Goal: Task Accomplishment & Management: Complete application form

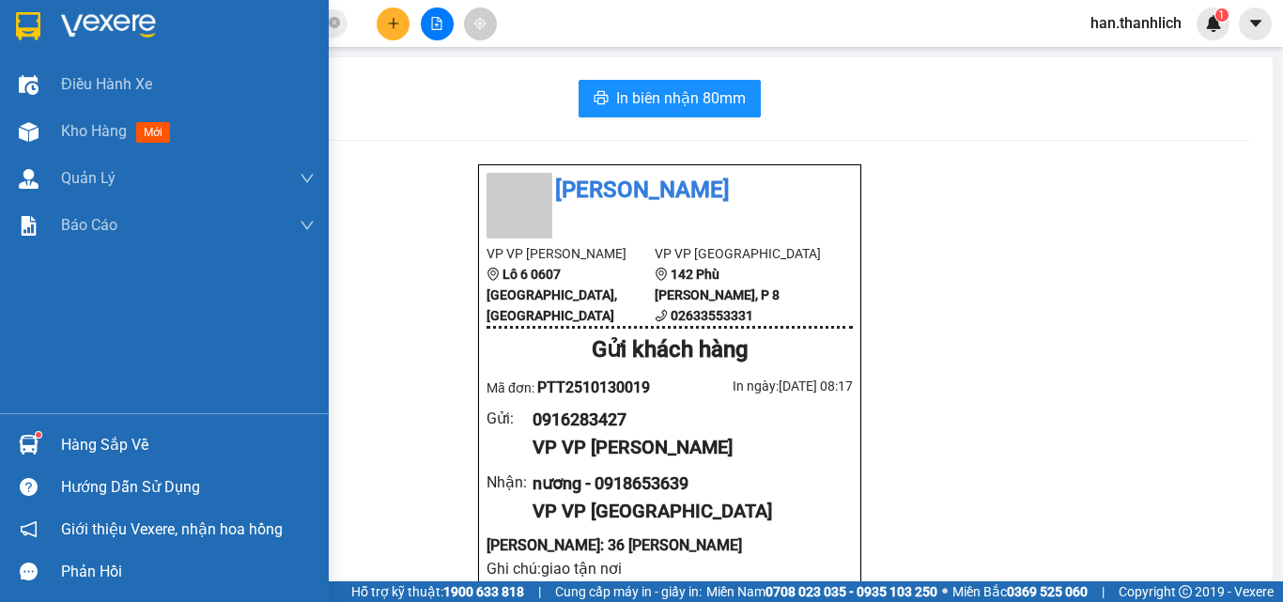
click at [39, 453] on div at bounding box center [28, 444] width 33 height 33
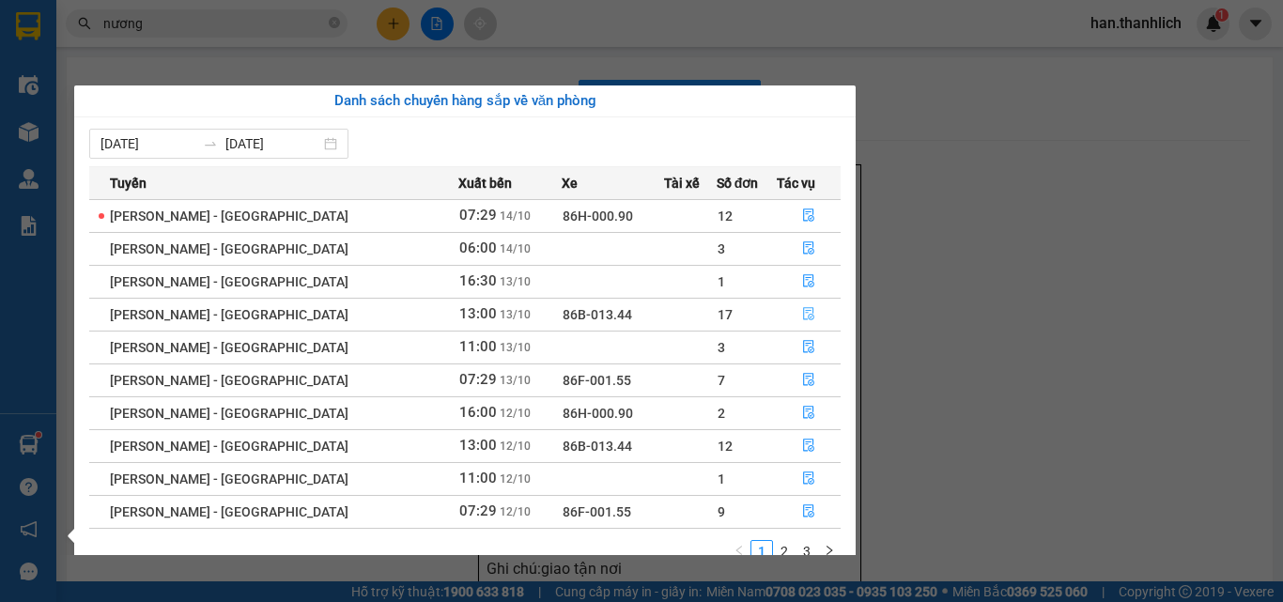
click at [803, 316] on icon "file-done" at bounding box center [808, 314] width 11 height 13
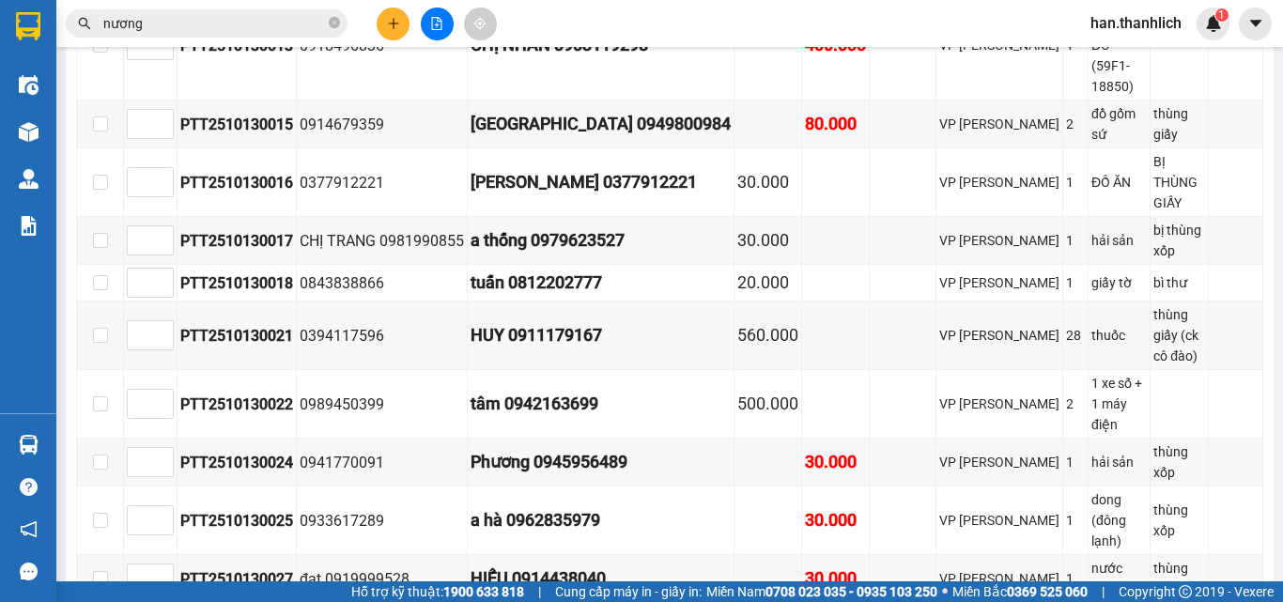
scroll to position [939, 0]
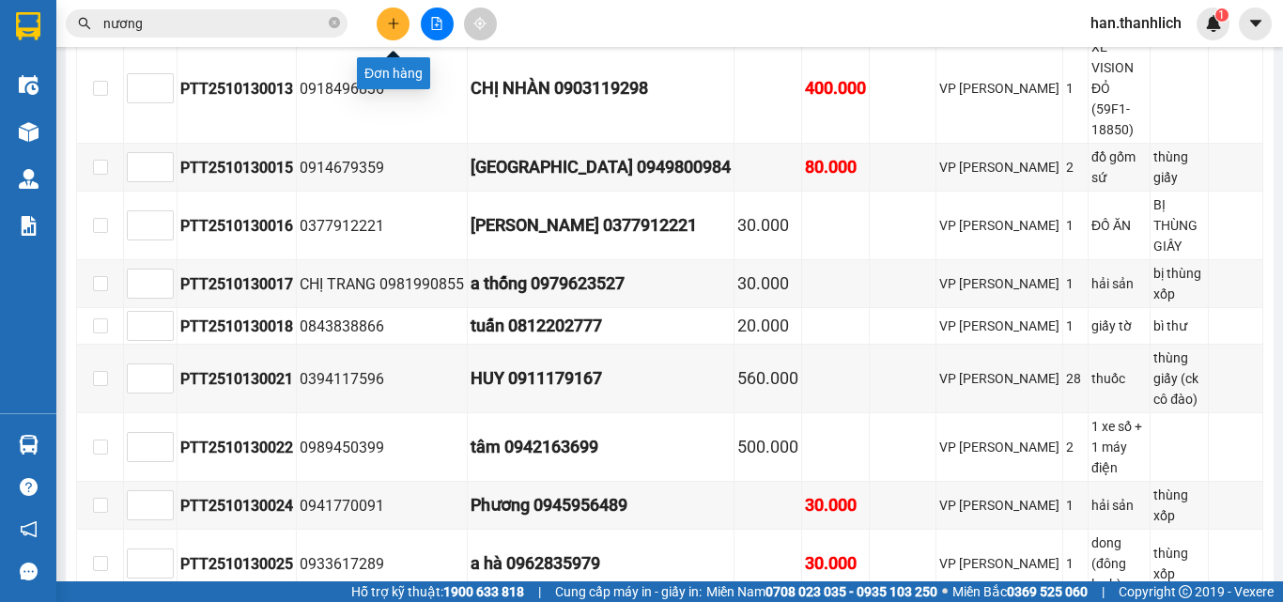
click at [408, 17] on button at bounding box center [393, 24] width 33 height 33
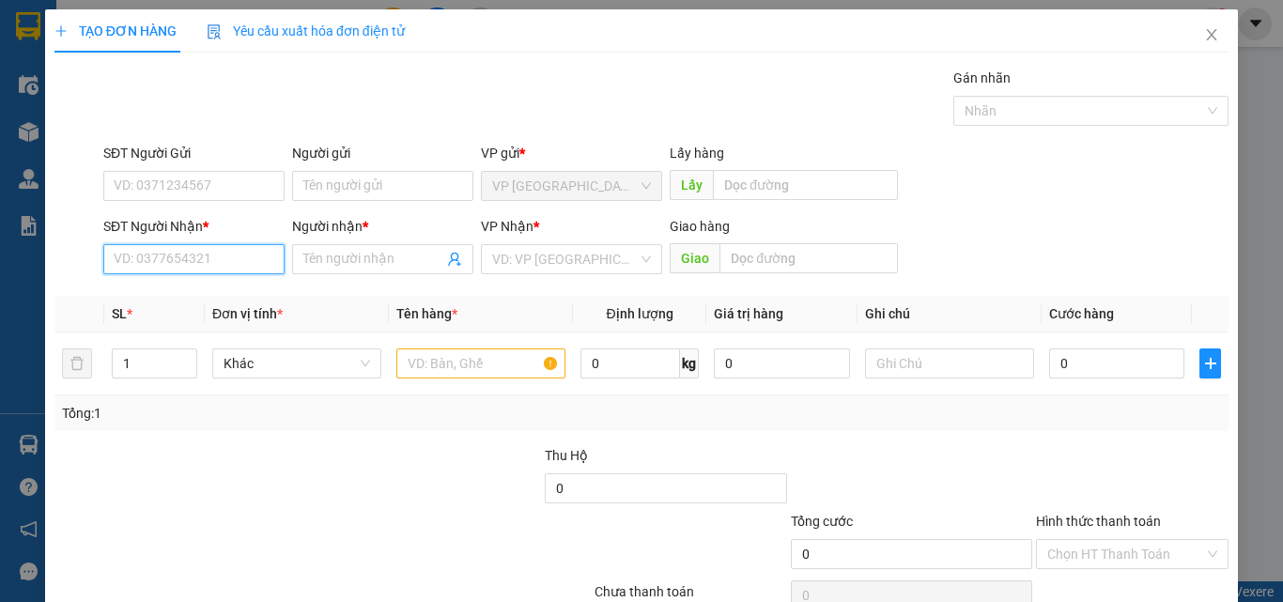
click at [217, 263] on input "SĐT Người Nhận *" at bounding box center [193, 259] width 181 height 30
click at [408, 254] on input "Người nhận *" at bounding box center [373, 259] width 140 height 21
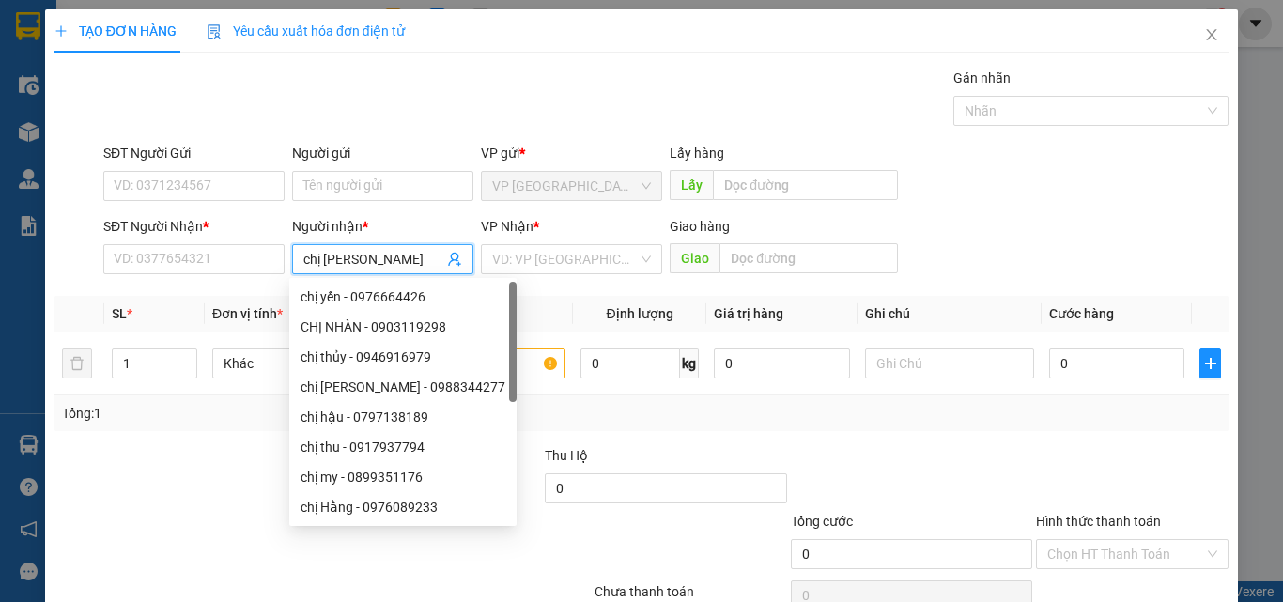
type input "chị quyên"
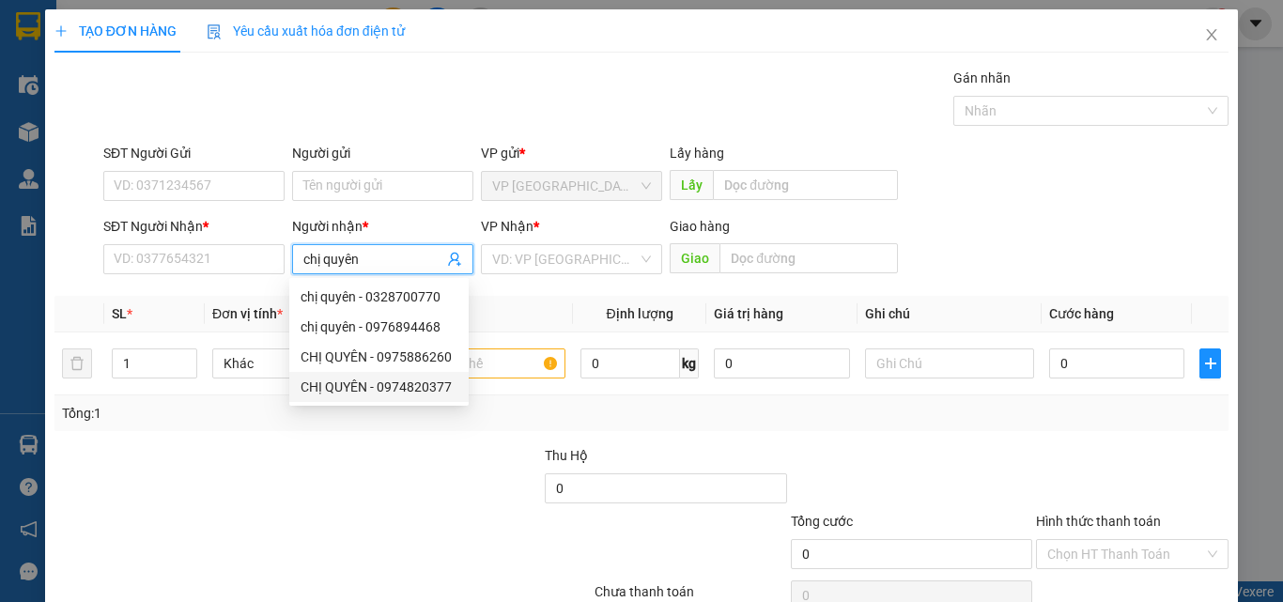
click at [395, 393] on div "CHỊ QUYÊN - 0974820377" at bounding box center [378, 387] width 157 height 21
type input "0974820377"
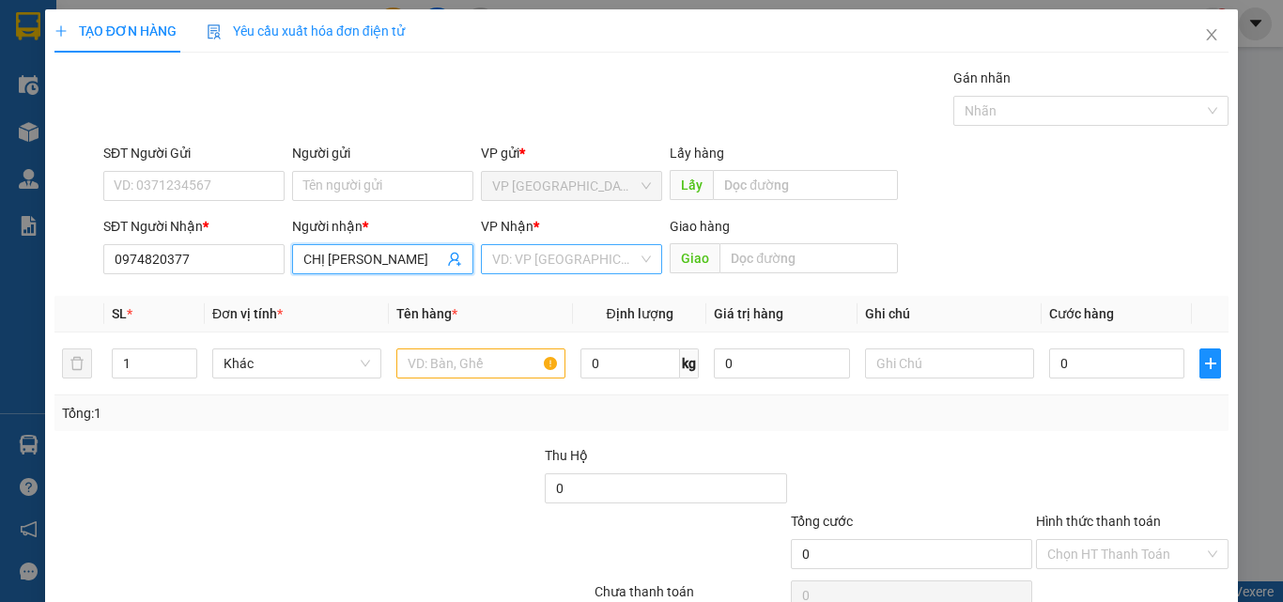
type input "CHỊ [PERSON_NAME]"
click at [574, 258] on input "search" at bounding box center [565, 259] width 146 height 28
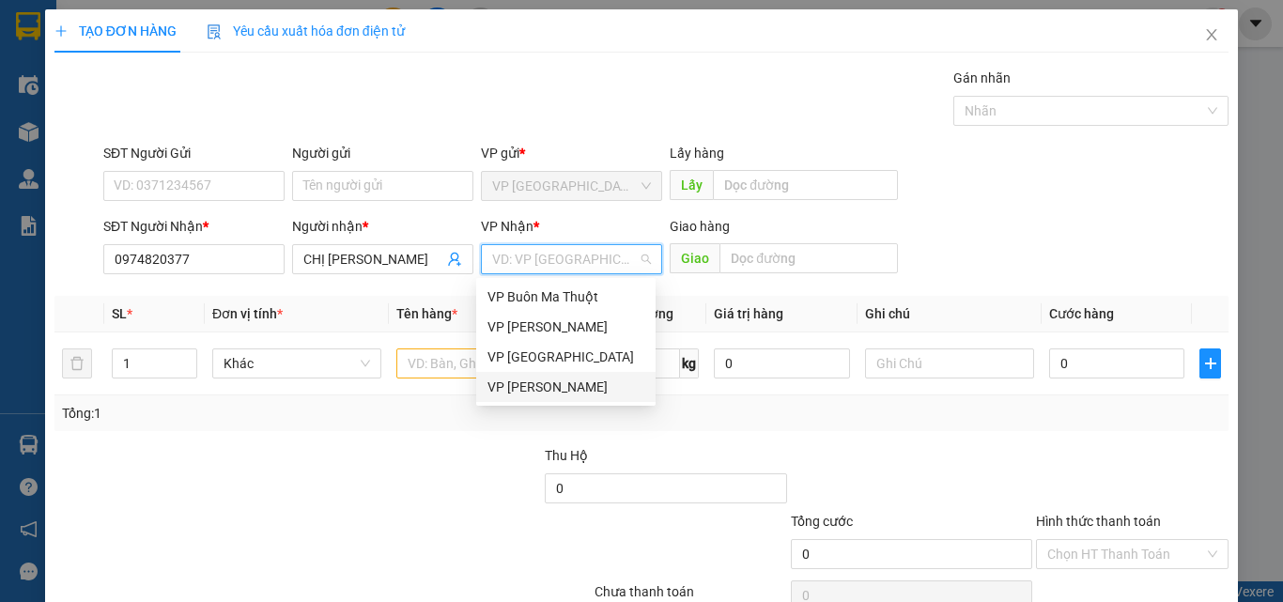
click at [547, 385] on div "VP [PERSON_NAME]" at bounding box center [565, 387] width 157 height 21
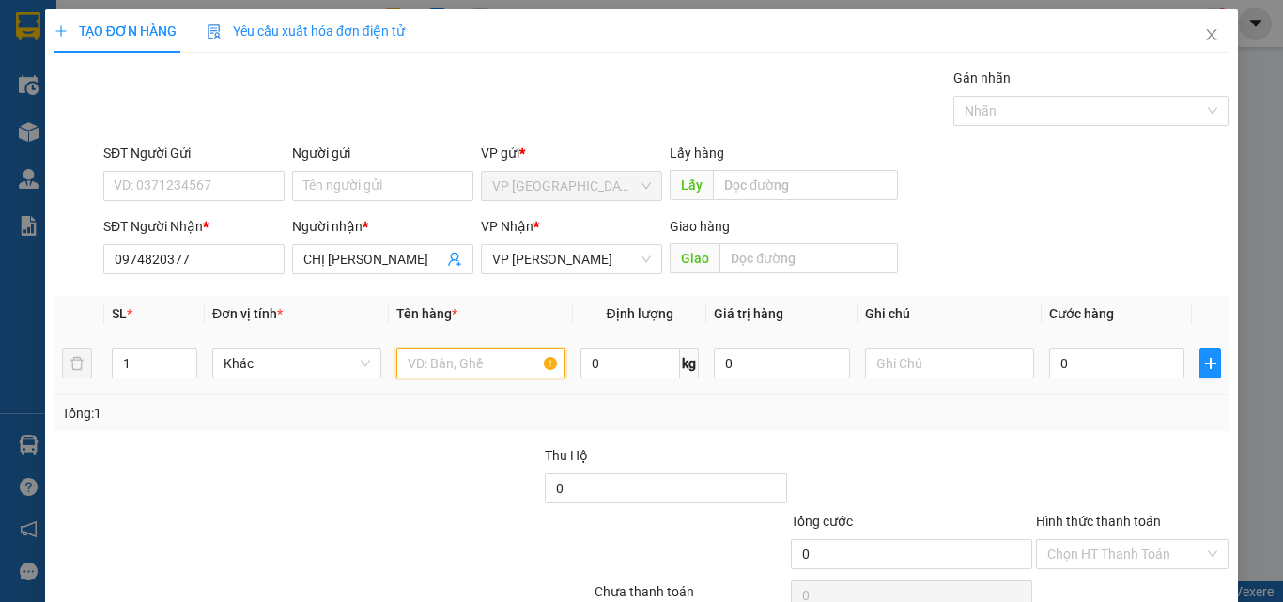
drag, startPoint x: 474, startPoint y: 366, endPoint x: 459, endPoint y: 366, distance: 15.0
click at [472, 366] on input "text" at bounding box center [480, 363] width 169 height 30
type input "1 bao"
click at [1112, 355] on input "0" at bounding box center [1116, 363] width 135 height 30
type input "3"
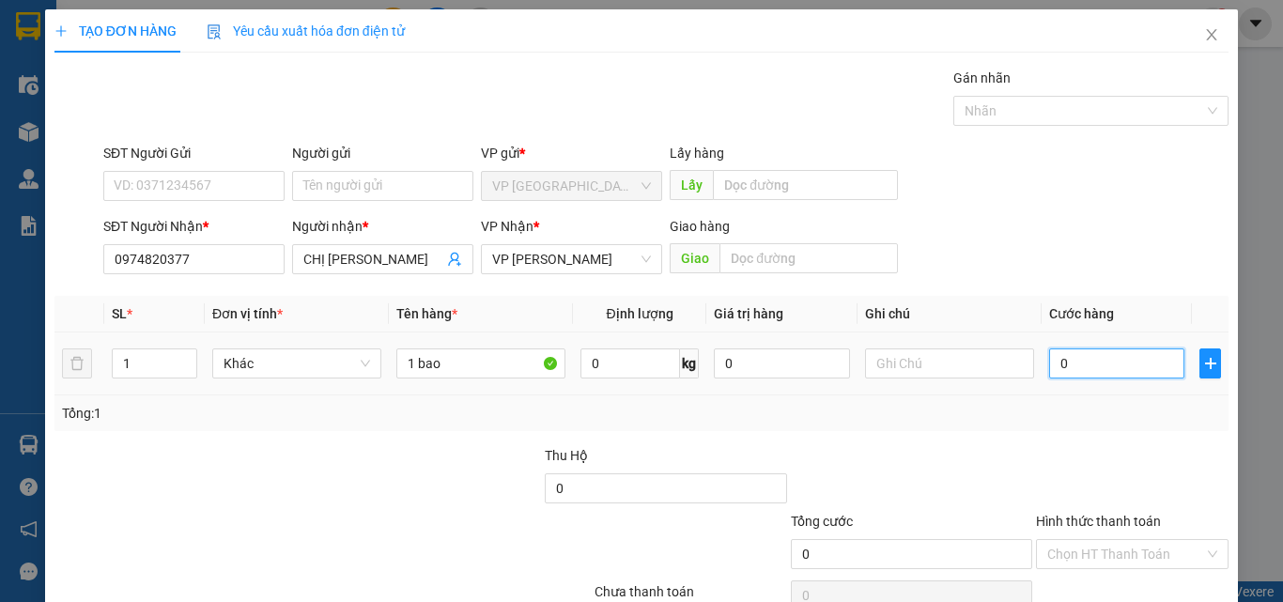
type input "3"
type input "30"
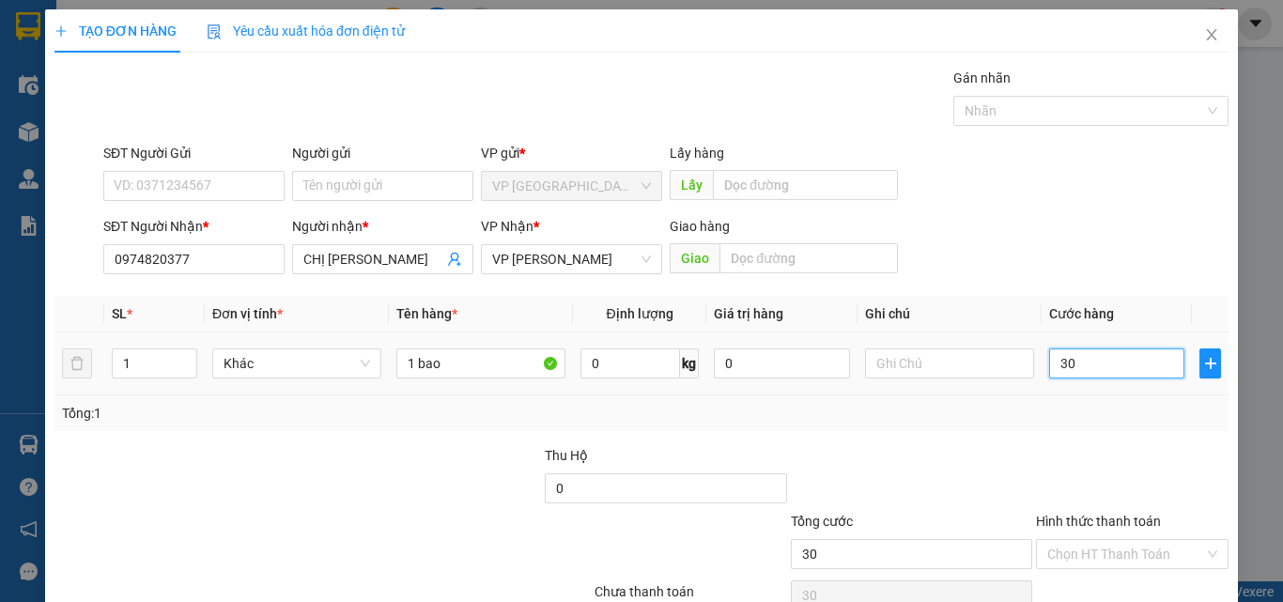
type input "300"
type input "3.000"
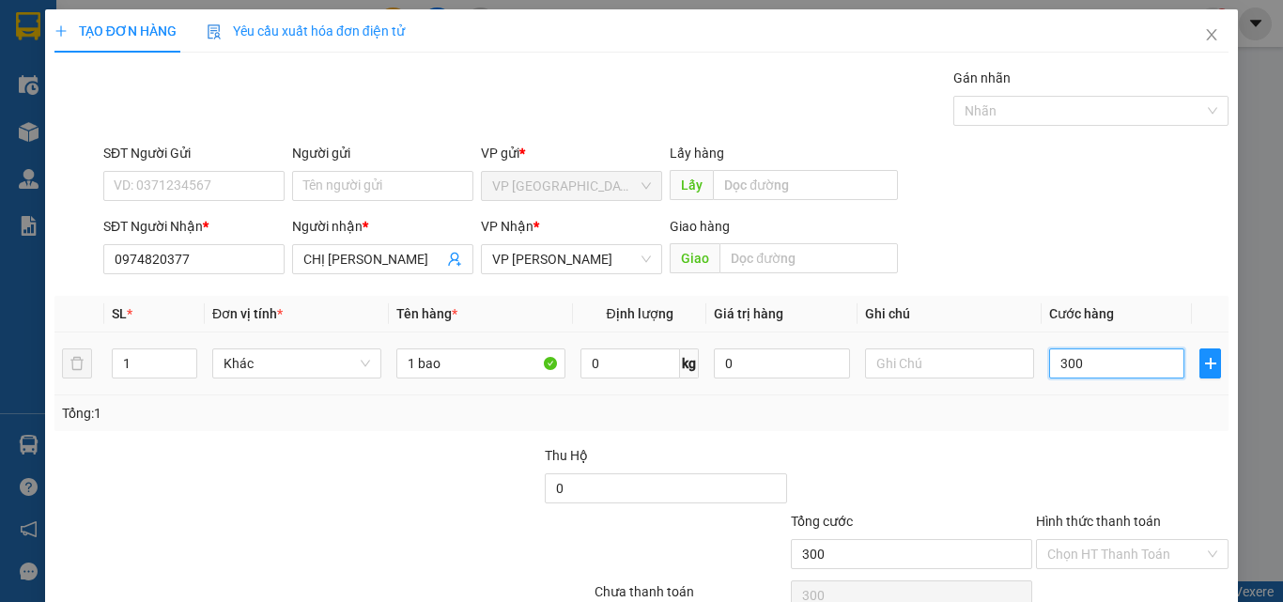
type input "3.000"
type input "30.000"
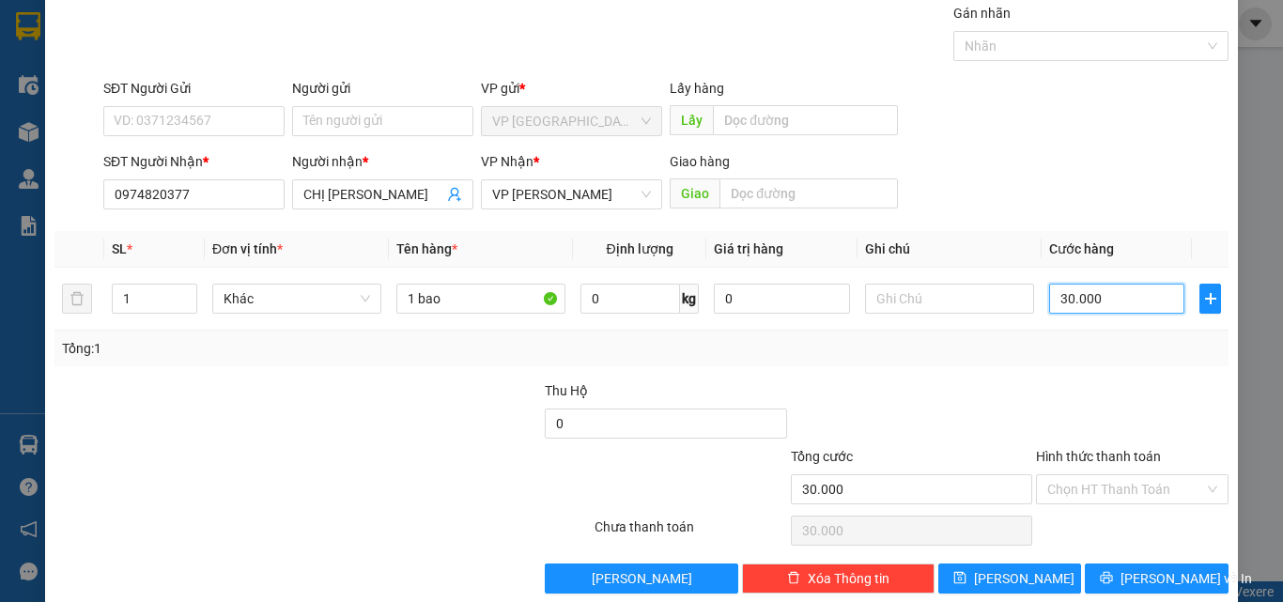
scroll to position [93, 0]
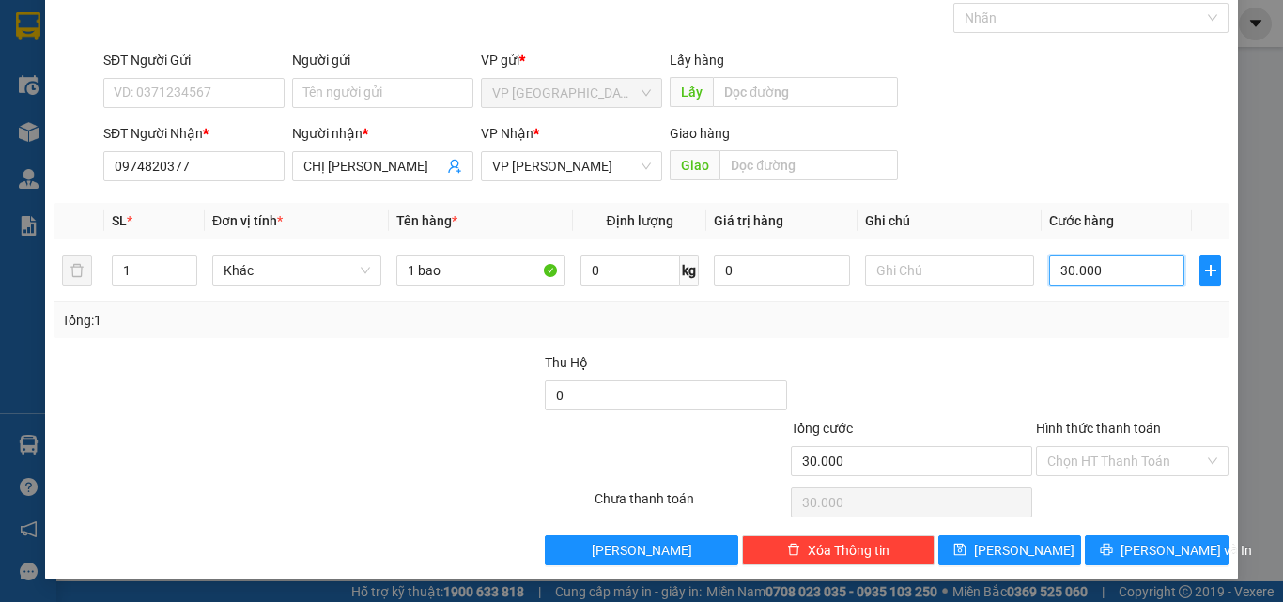
type input "30.000"
click at [1101, 440] on div "Hình thức thanh toán" at bounding box center [1132, 432] width 193 height 28
click at [1101, 459] on input "Hình thức thanh toán" at bounding box center [1125, 461] width 157 height 28
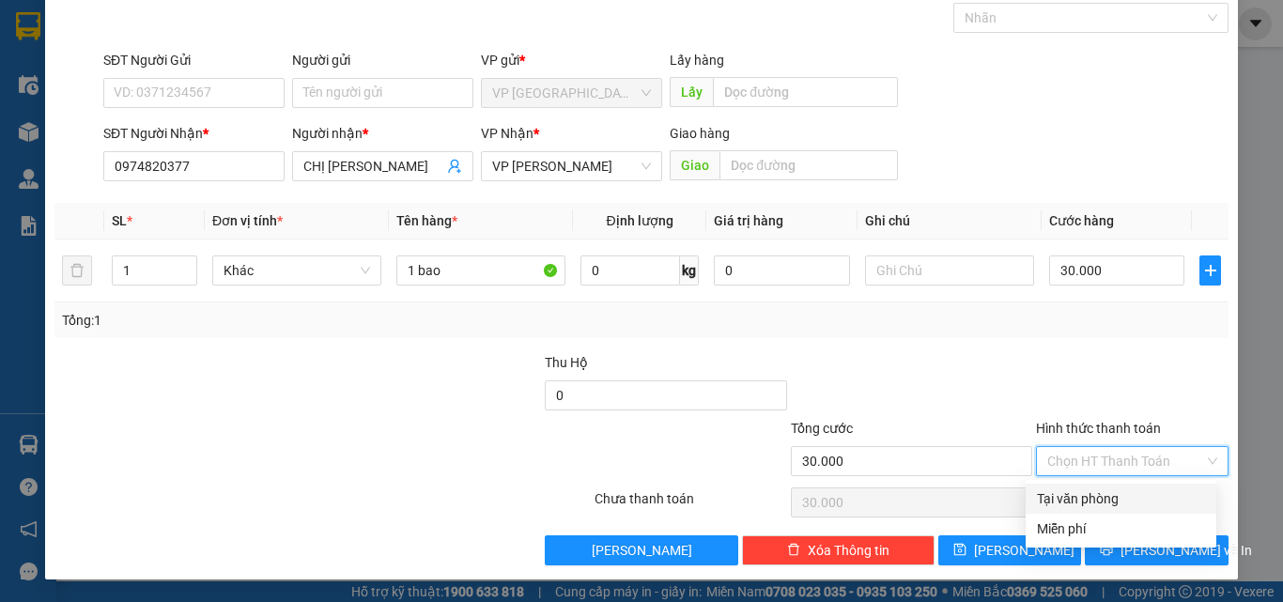
click at [1100, 502] on div "Tại văn phòng" at bounding box center [1121, 498] width 168 height 21
type input "0"
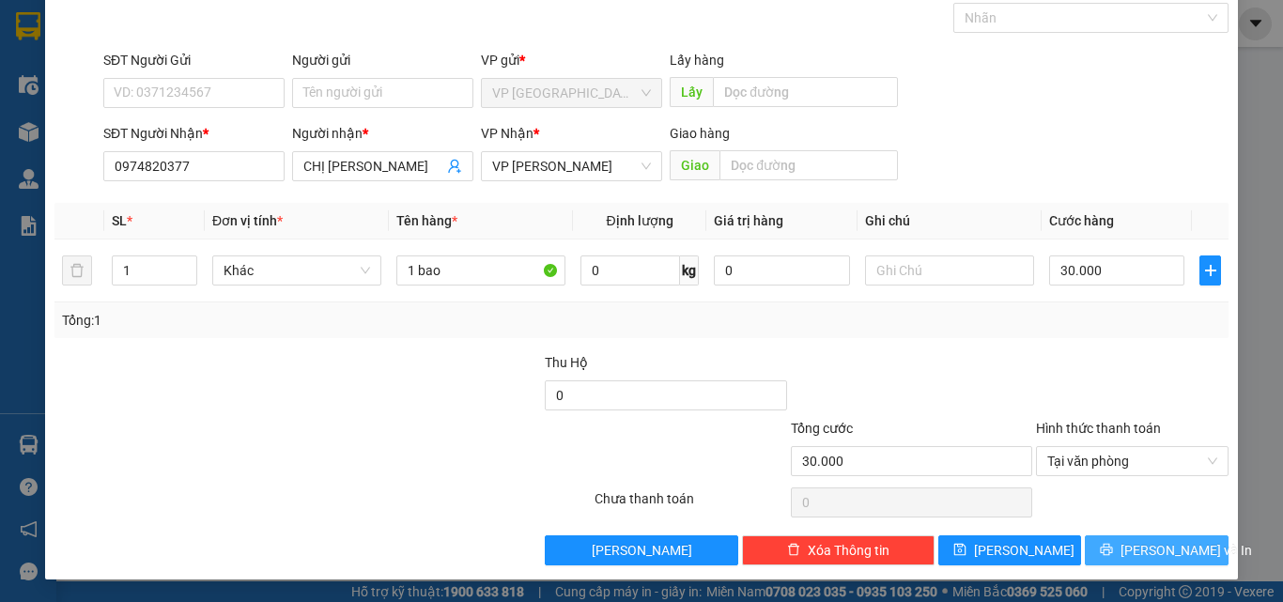
click at [1150, 549] on span "[PERSON_NAME] và In" at bounding box center [1185, 550] width 131 height 21
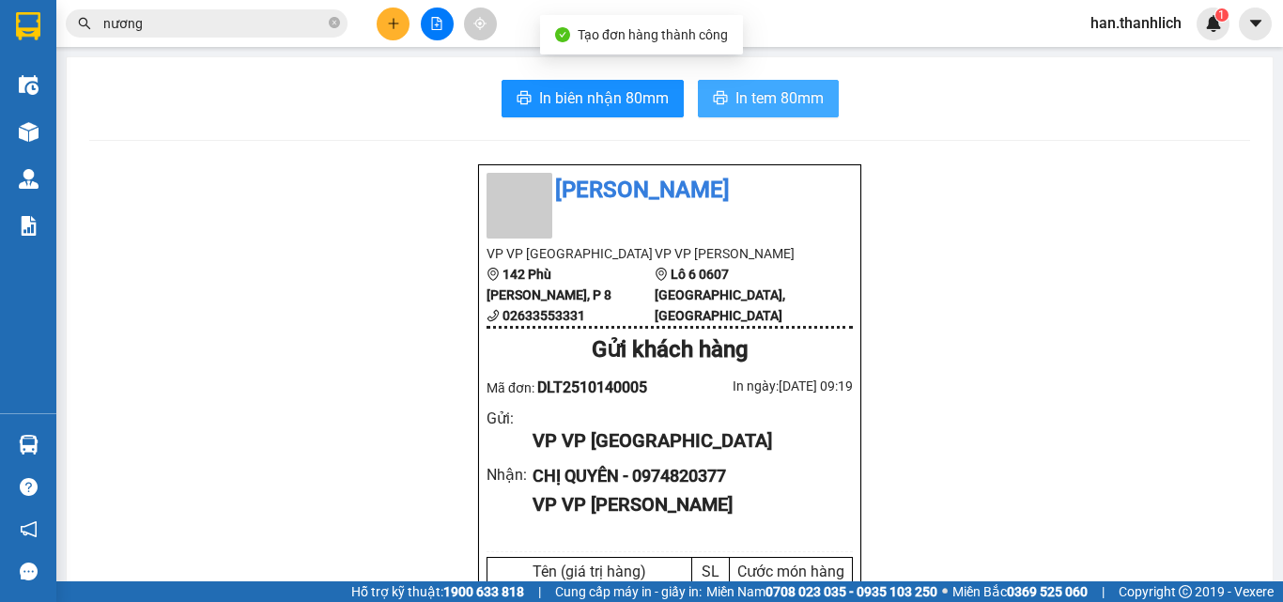
click at [748, 116] on button "In tem 80mm" at bounding box center [768, 99] width 141 height 38
click at [748, 111] on button "In tem 80mm" at bounding box center [768, 99] width 141 height 38
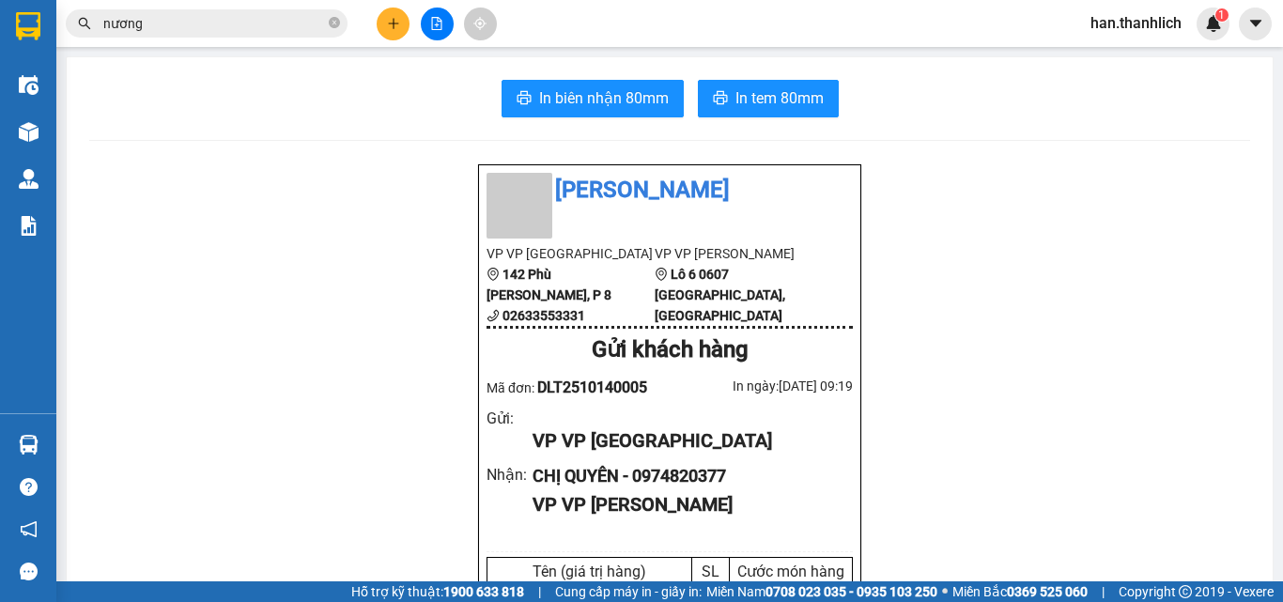
click at [383, 24] on button at bounding box center [393, 24] width 33 height 33
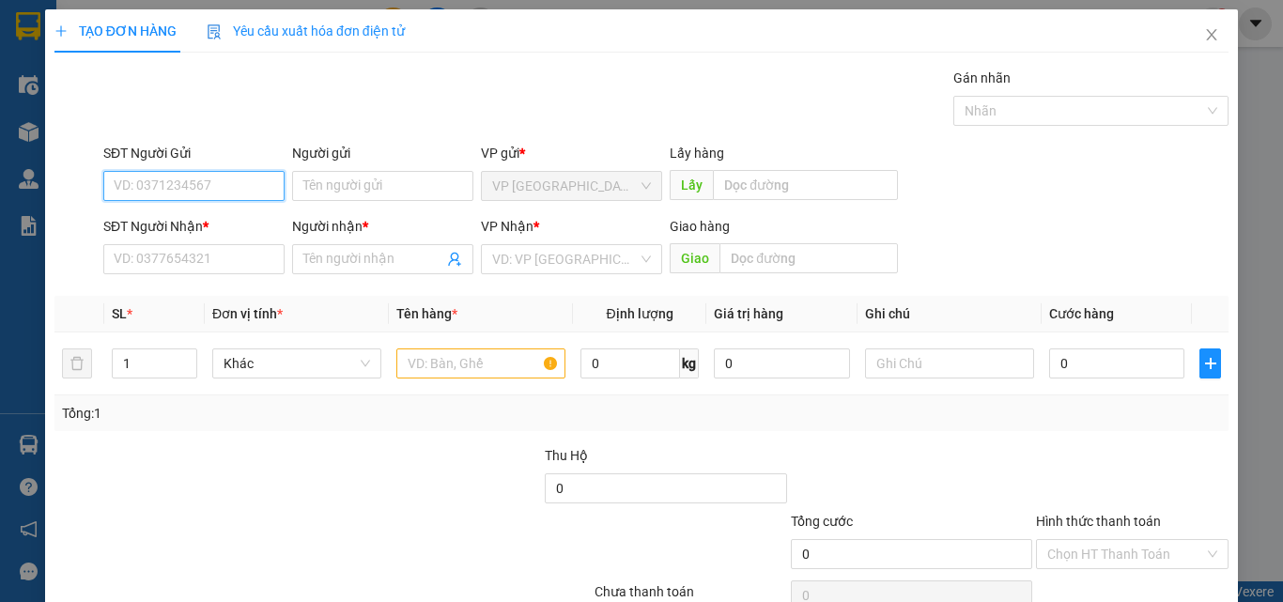
click at [155, 199] on input "SĐT Người Gửi" at bounding box center [193, 186] width 181 height 30
click at [176, 221] on div "0941141771 - nhật" at bounding box center [192, 223] width 157 height 21
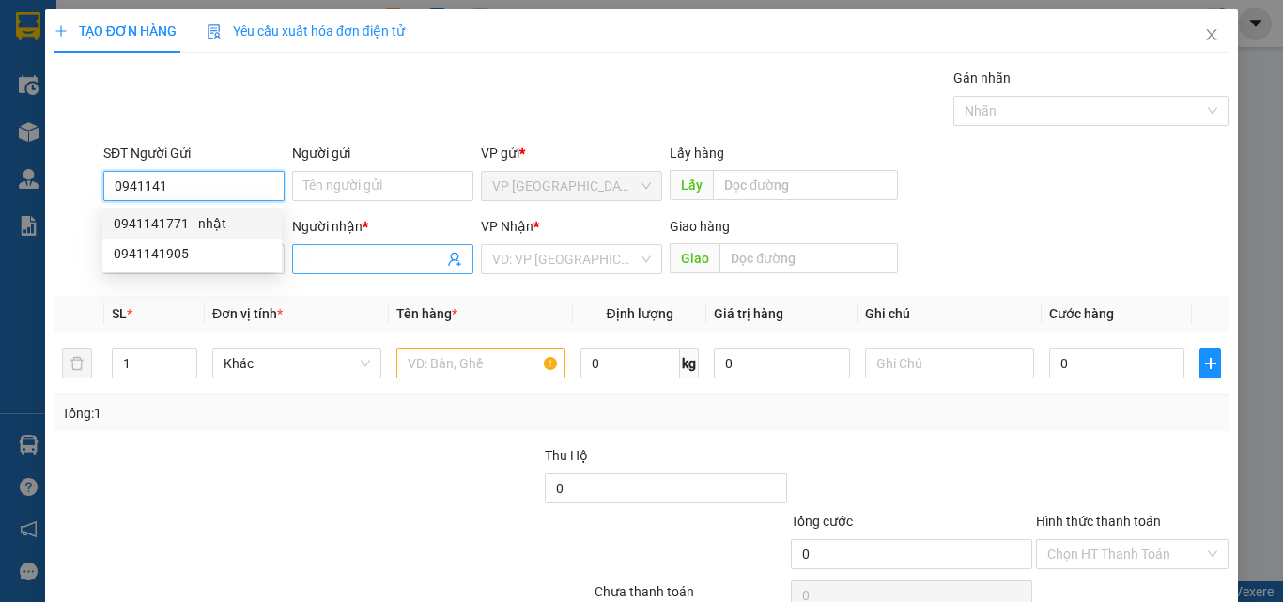
type input "0941141771"
type input "nhật"
type input "0815103049"
type input "[PERSON_NAME]"
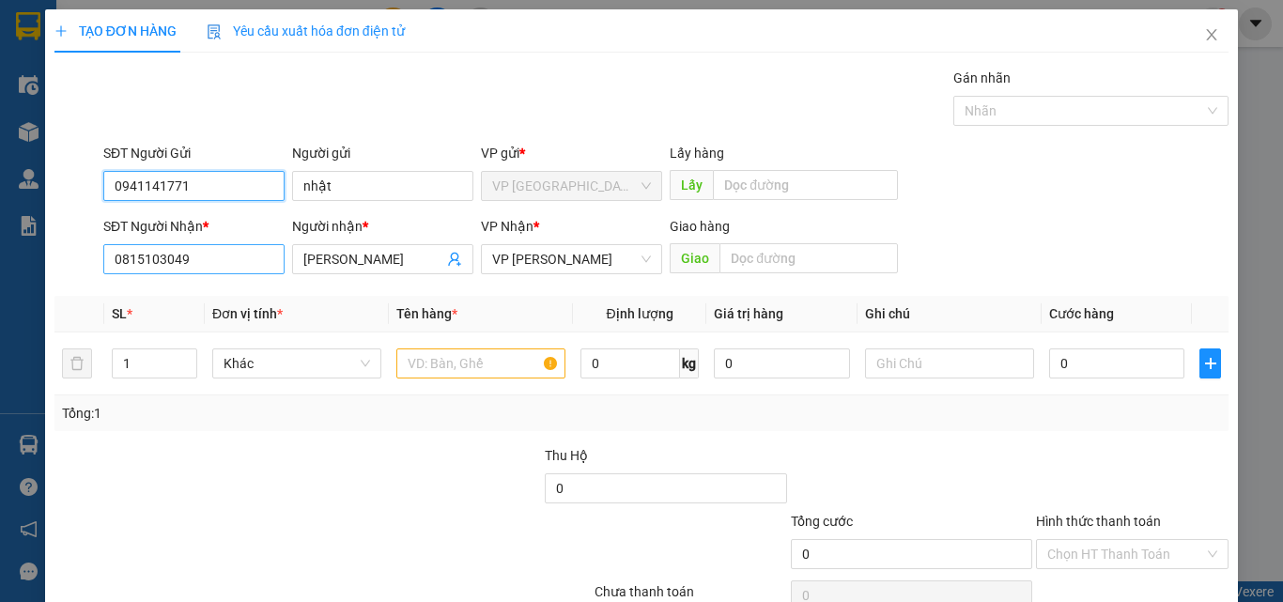
type input "0941141771"
click at [264, 260] on input "0815103049" at bounding box center [193, 259] width 181 height 30
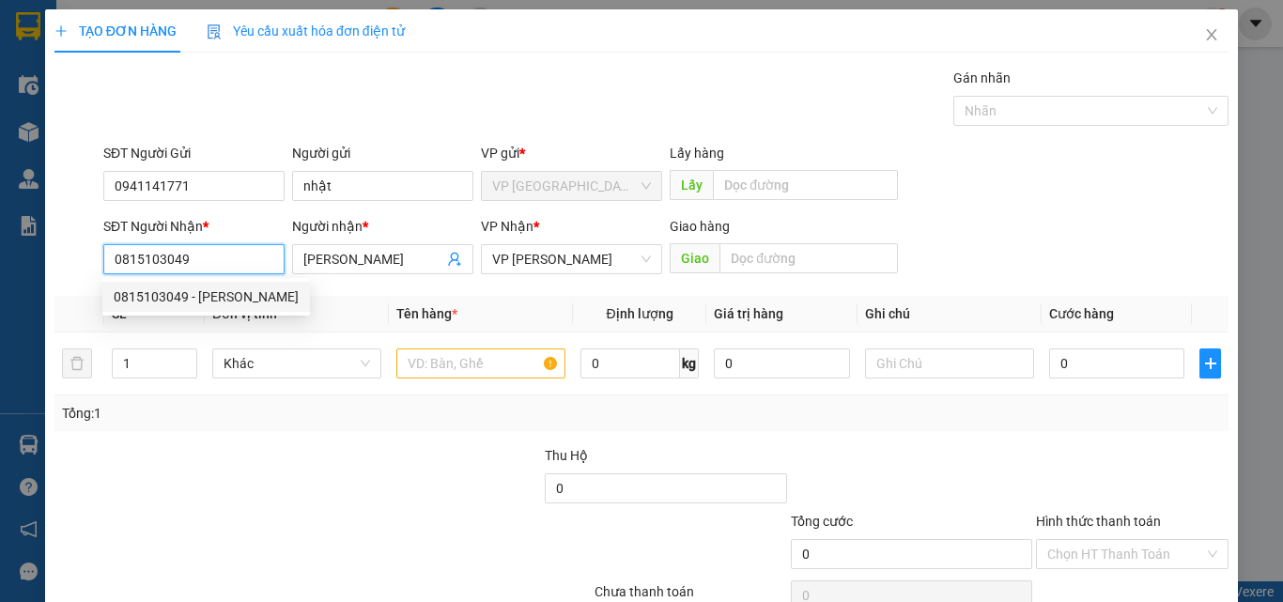
drag, startPoint x: 263, startPoint y: 260, endPoint x: 27, endPoint y: 275, distance: 236.2
click at [27, 275] on div "TẠO ĐƠN HÀNG Yêu cầu xuất hóa đơn điện tử Transit Pickup Surcharge Ids Transit …" at bounding box center [641, 301] width 1283 height 602
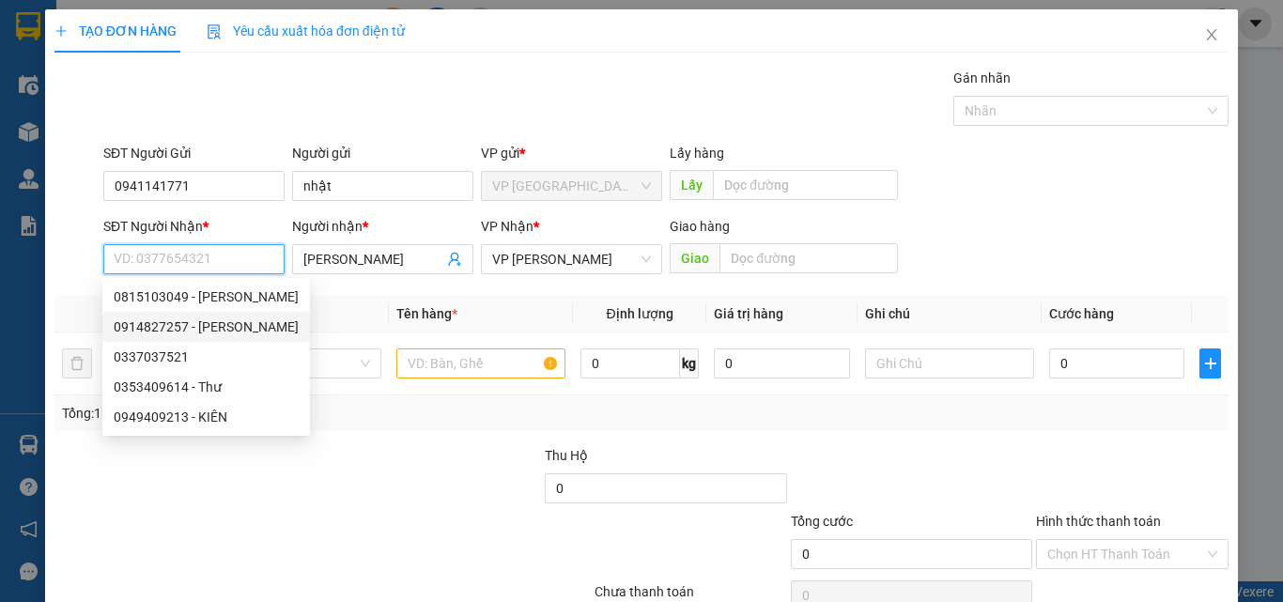
click at [238, 327] on div "0914827257 - [PERSON_NAME]" at bounding box center [206, 326] width 185 height 21
type input "0914827257"
type input "[PERSON_NAME]"
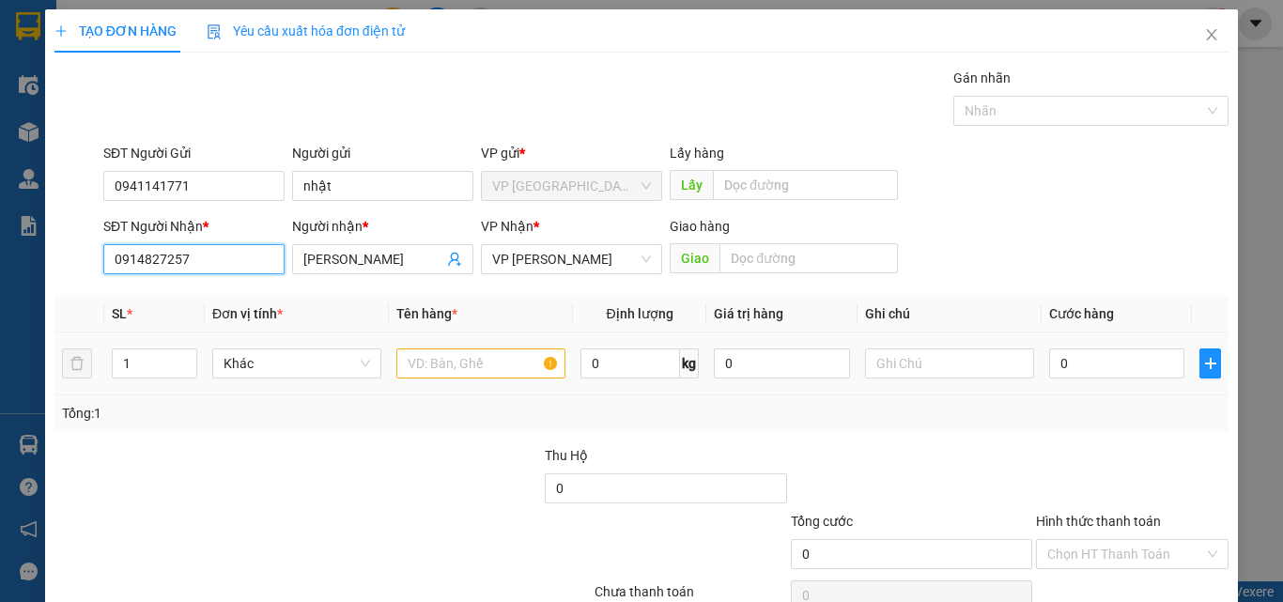
type input "0914827257"
click at [468, 357] on input "text" at bounding box center [480, 363] width 169 height 30
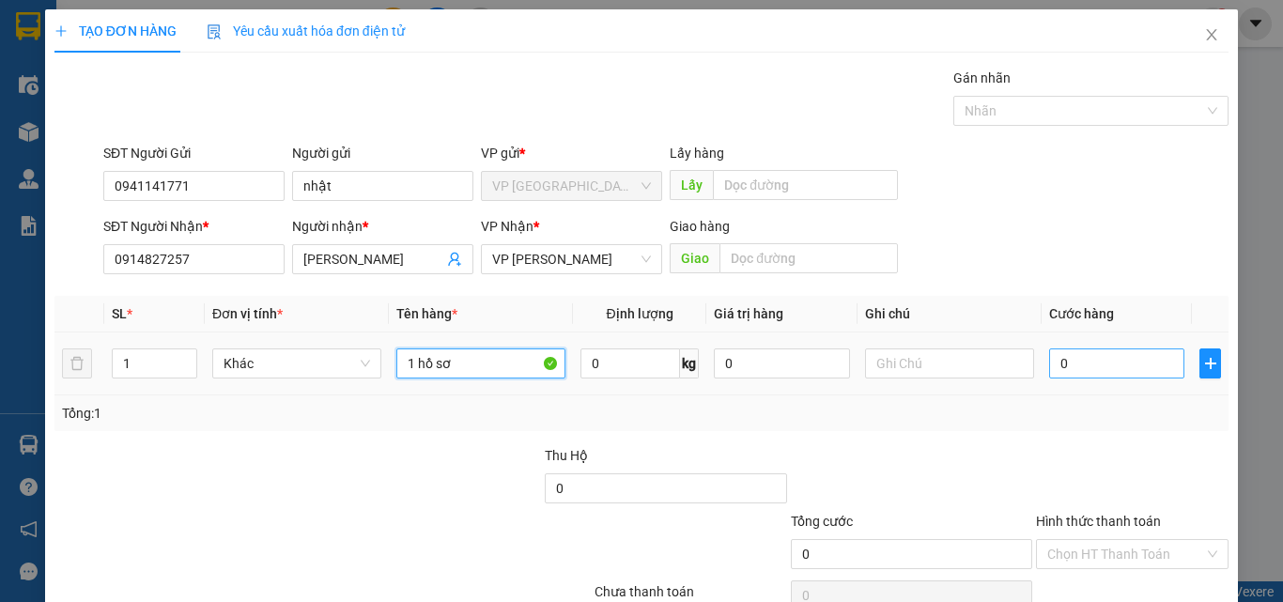
type input "1 hồ sơ"
click at [1110, 358] on input "0" at bounding box center [1116, 363] width 135 height 30
type input "3"
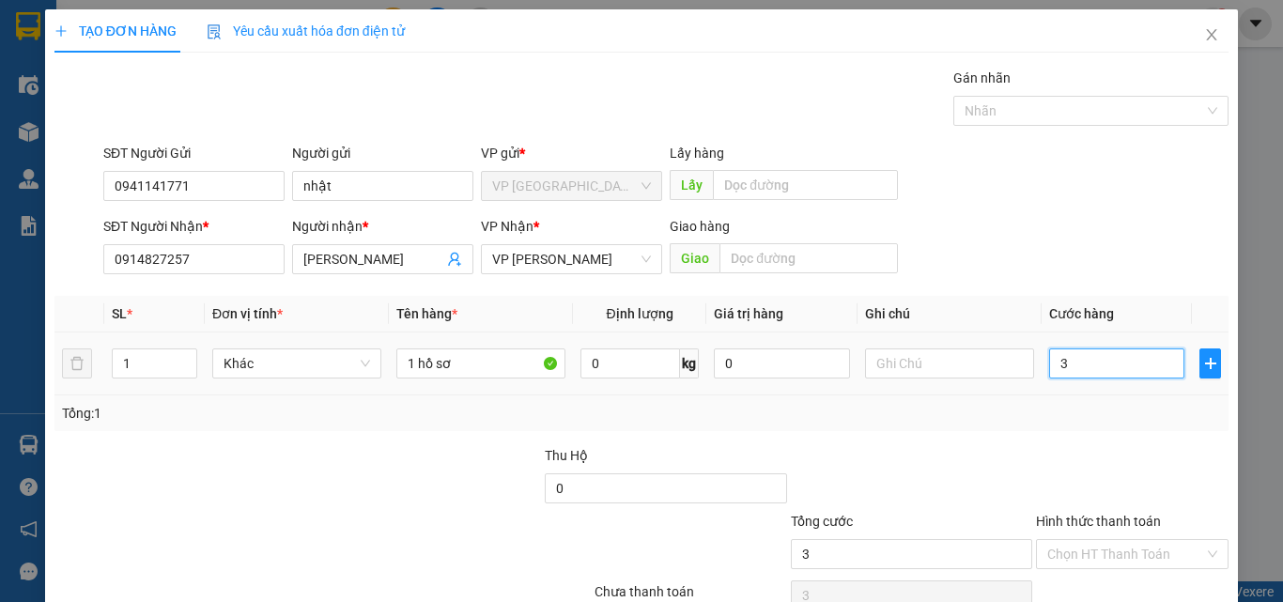
type input "30"
type input "300"
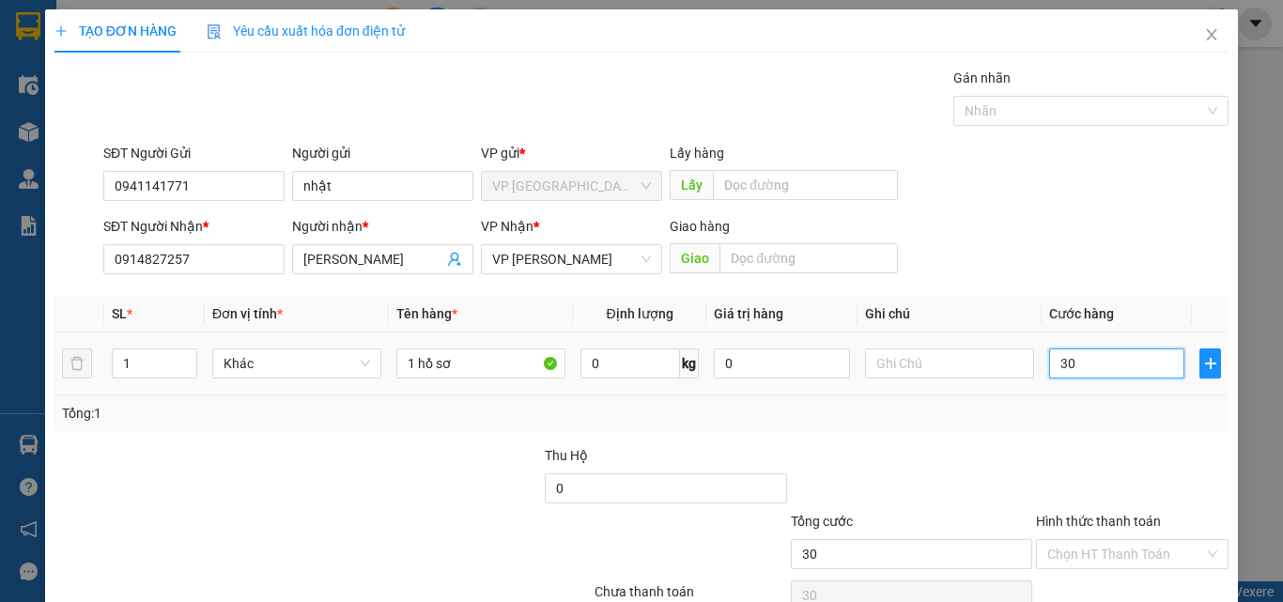
type input "300"
type input "3.000"
type input "30.000"
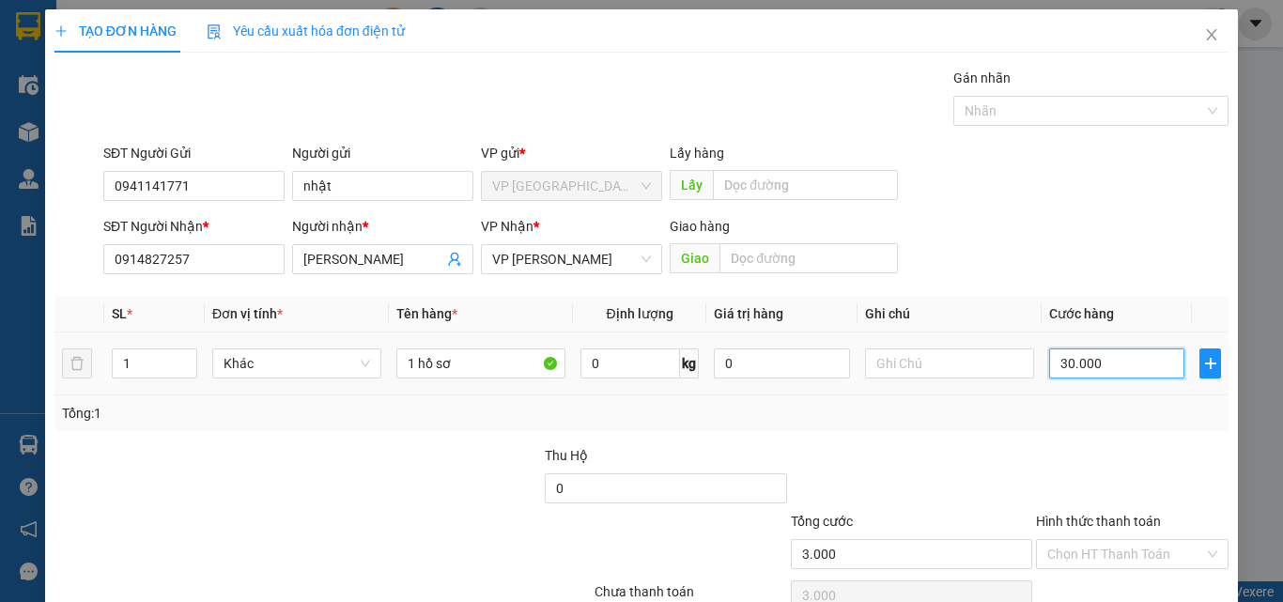
type input "30.000"
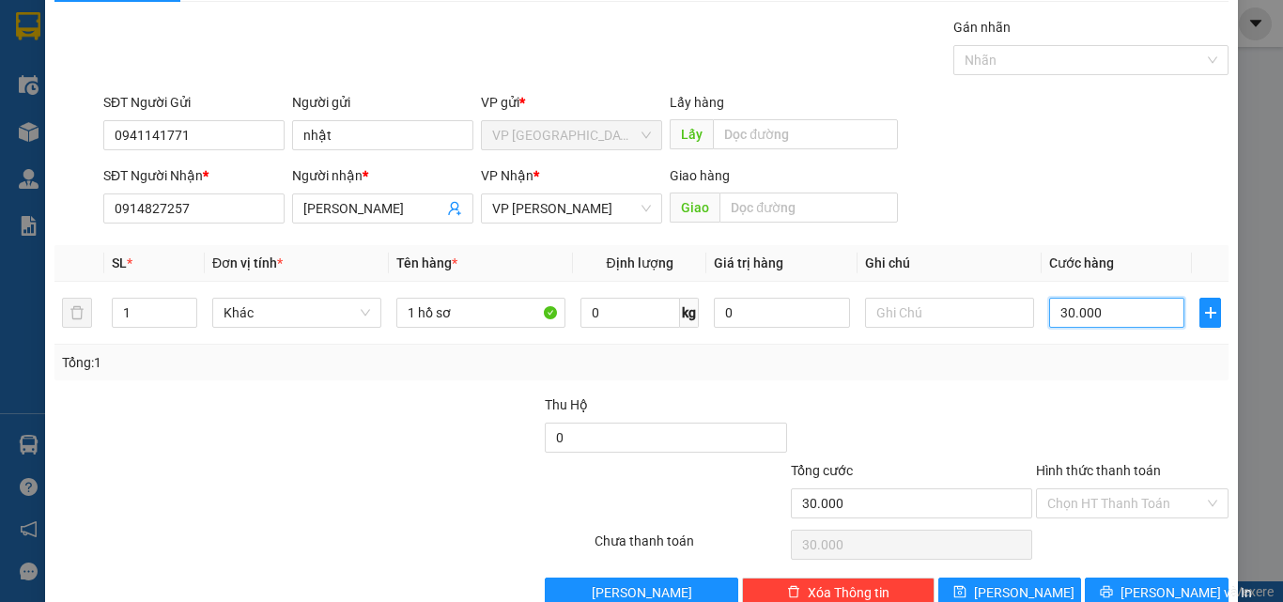
scroll to position [93, 0]
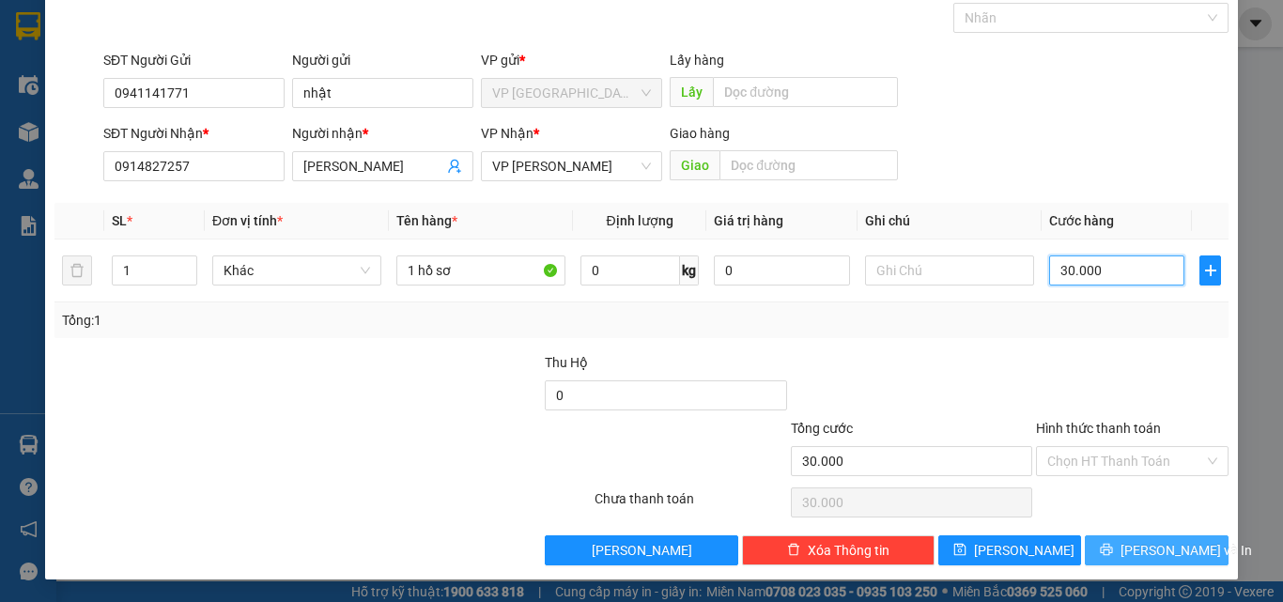
type input "30.000"
click at [1200, 549] on button "[PERSON_NAME] và In" at bounding box center [1157, 550] width 144 height 30
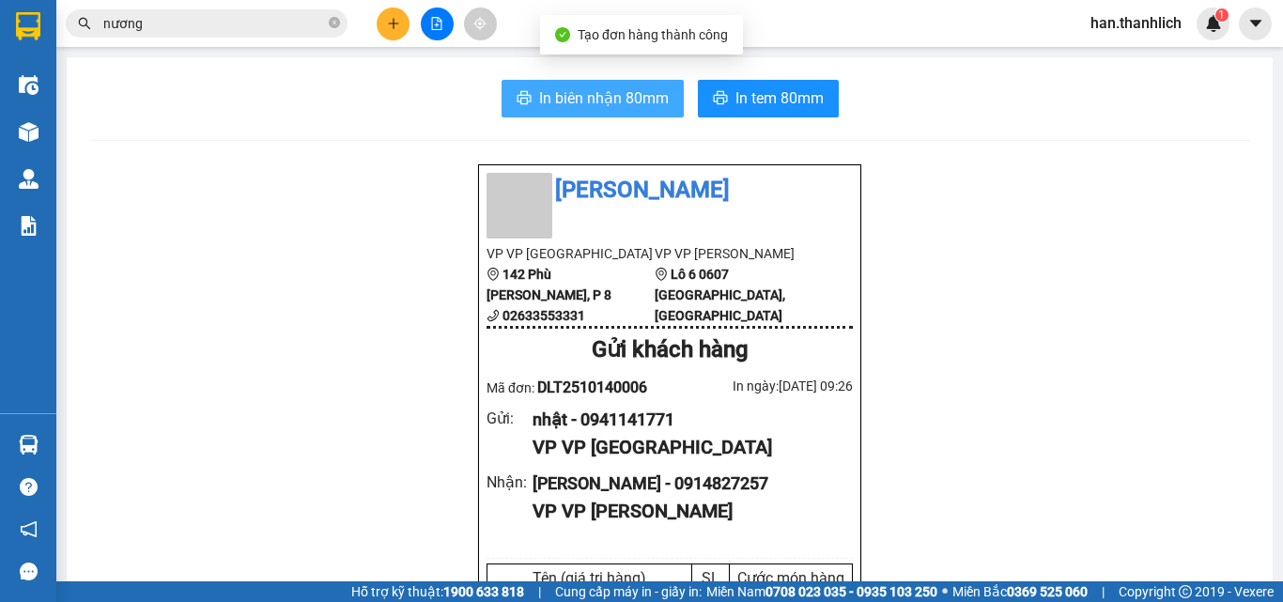
click at [617, 104] on span "In biên nhận 80mm" at bounding box center [604, 97] width 130 height 23
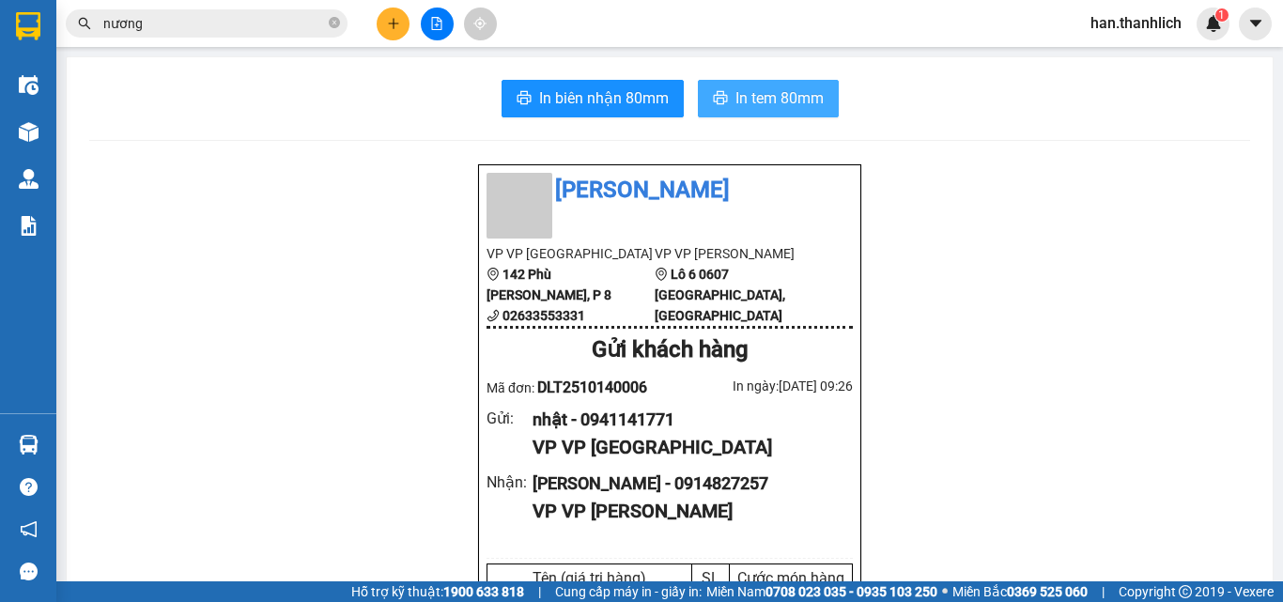
click at [777, 101] on span "In tem 80mm" at bounding box center [779, 97] width 88 height 23
click at [246, 22] on input "nương" at bounding box center [214, 23] width 222 height 21
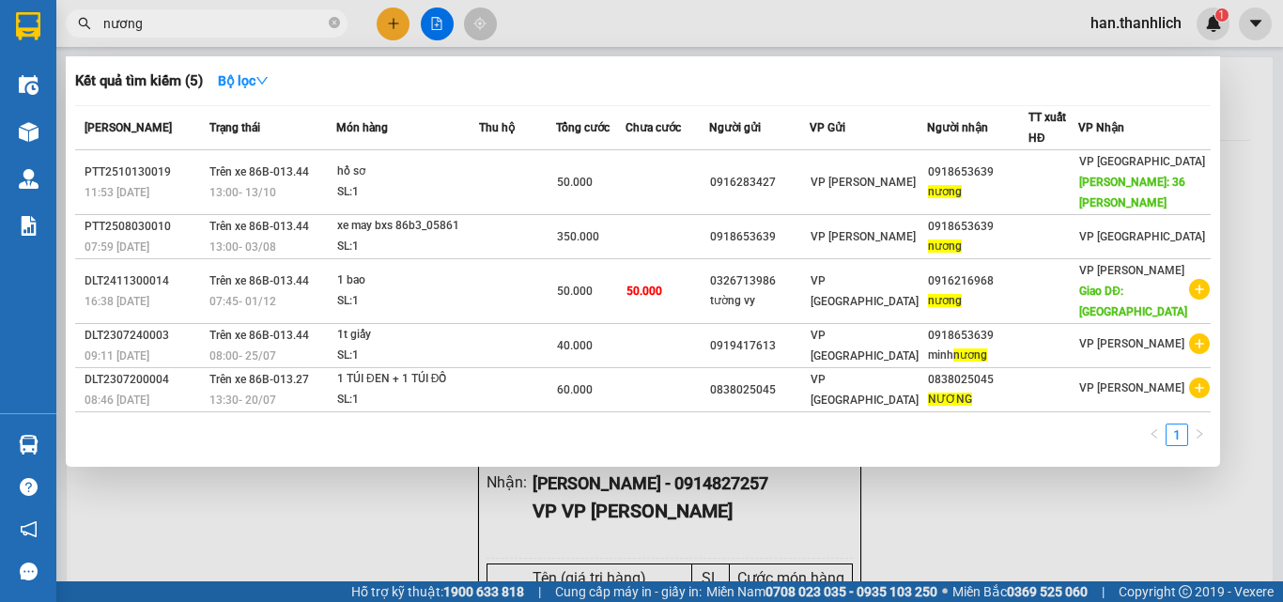
drag, startPoint x: 234, startPoint y: 26, endPoint x: 74, endPoint y: 35, distance: 159.9
click at [81, 33] on span "nương" at bounding box center [207, 23] width 282 height 28
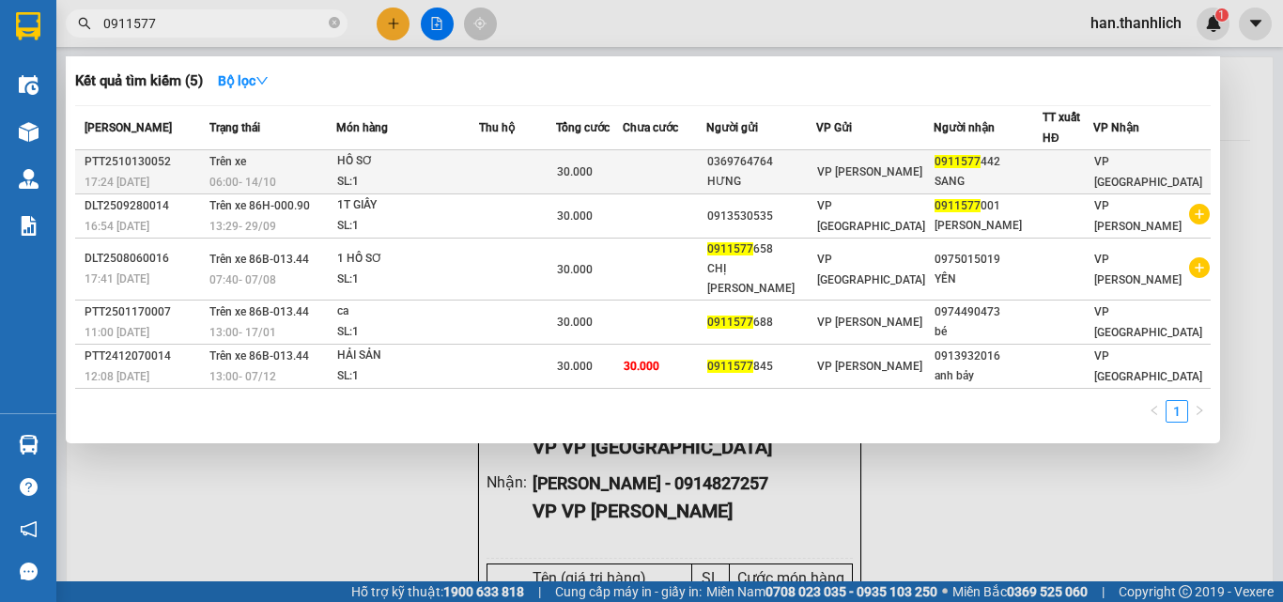
type input "0911577"
click at [771, 164] on div "0369764764" at bounding box center [760, 162] width 107 height 20
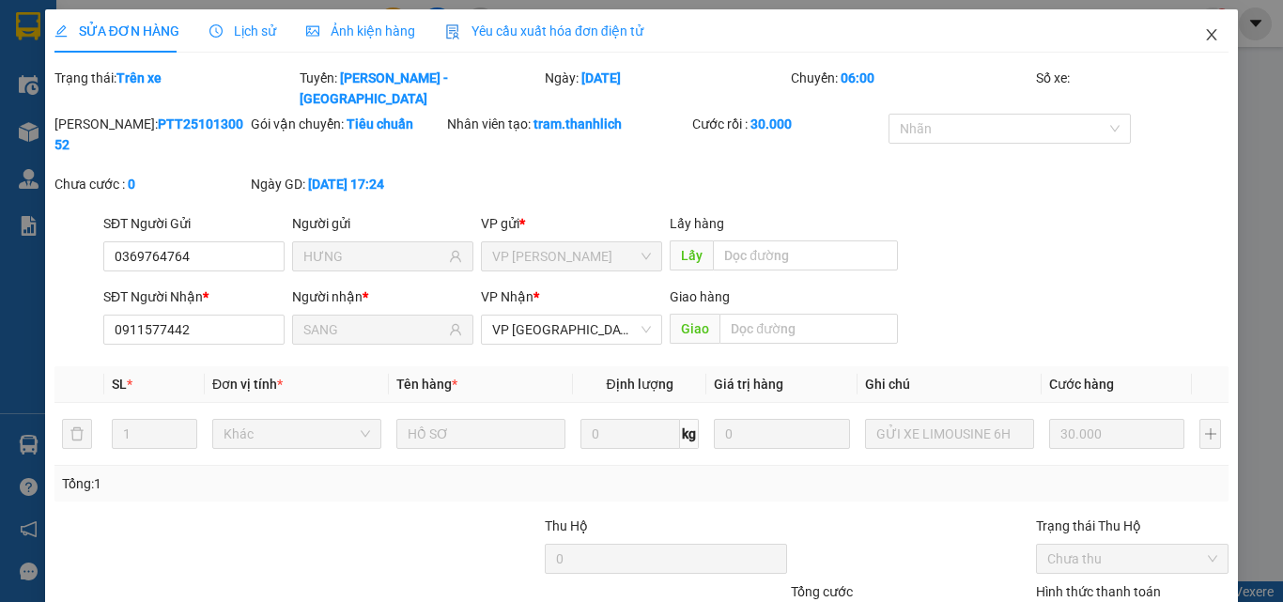
click at [1197, 23] on span "Close" at bounding box center [1211, 35] width 53 height 53
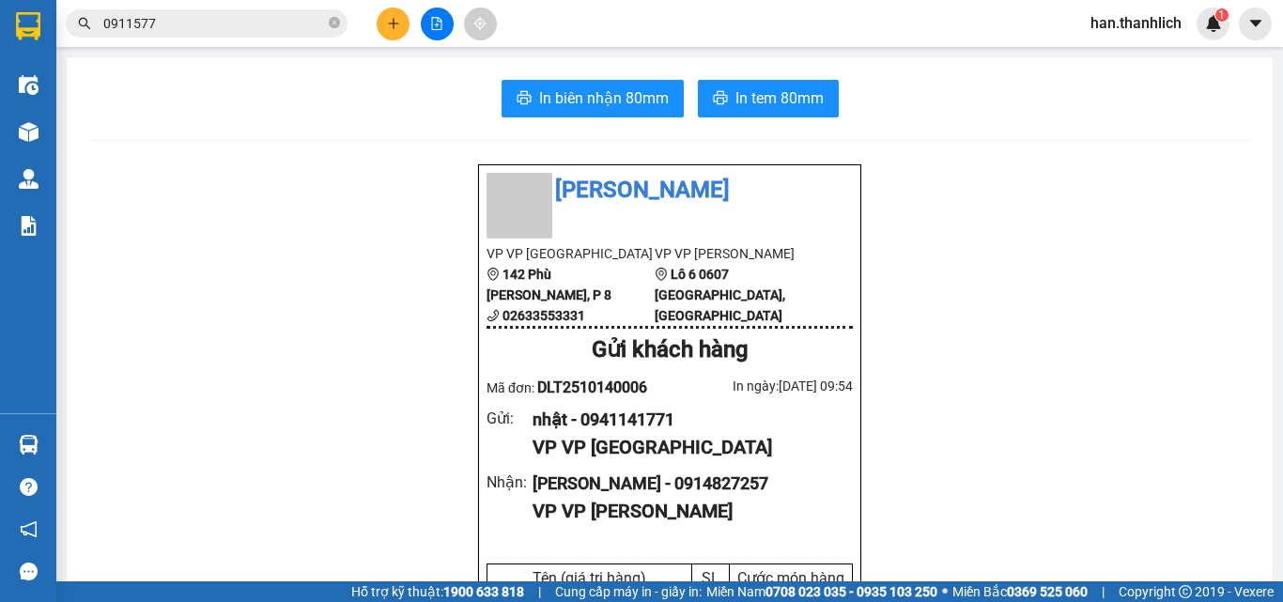
click at [400, 20] on button at bounding box center [393, 24] width 33 height 33
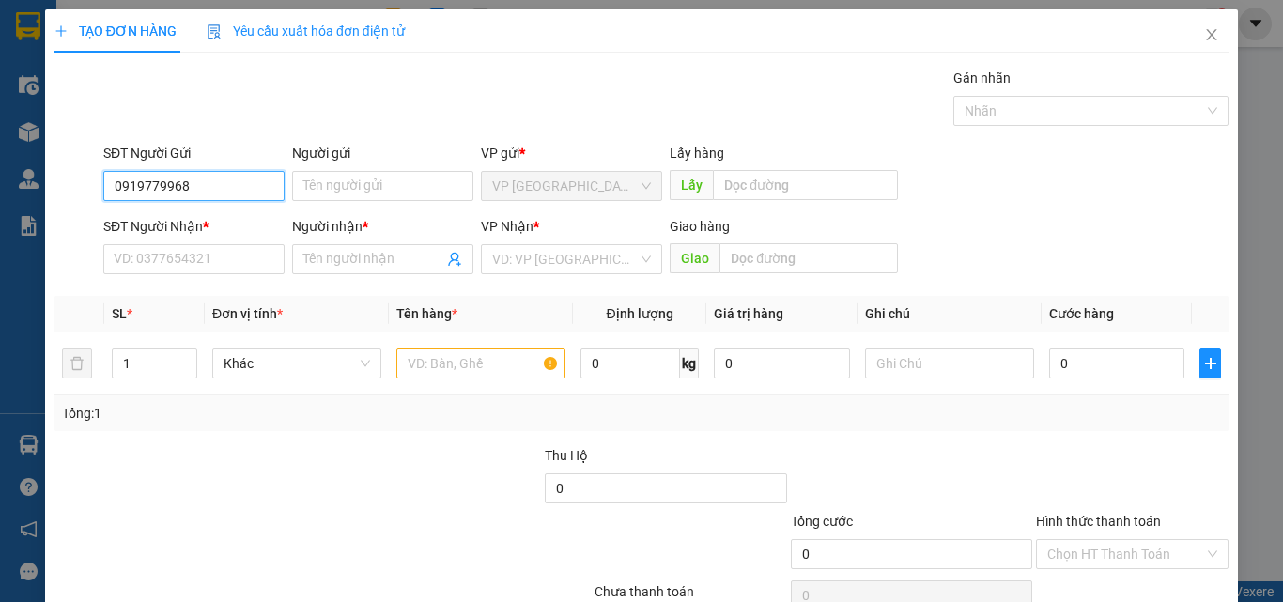
click at [145, 182] on input "0919779968" at bounding box center [193, 186] width 181 height 30
click at [158, 184] on input "0919779968" at bounding box center [193, 186] width 181 height 30
type input "0919779968"
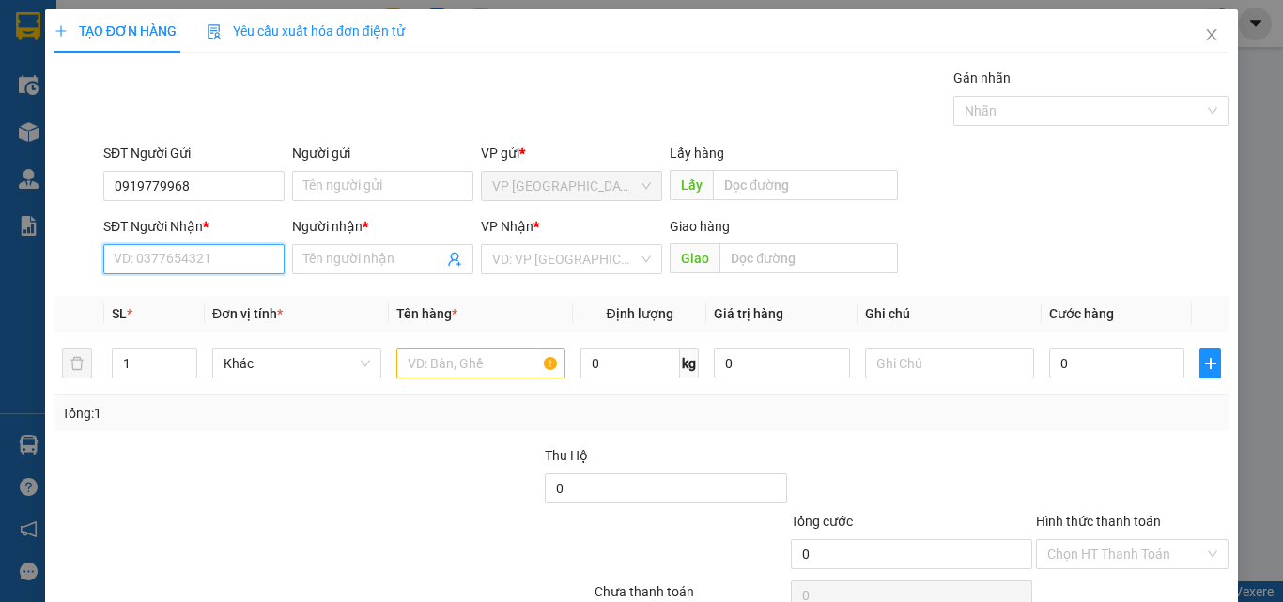
click at [228, 258] on input "SĐT Người Nhận *" at bounding box center [193, 259] width 181 height 30
click at [136, 263] on input "0941989653" at bounding box center [193, 259] width 181 height 30
click at [168, 262] on input "0941989653" at bounding box center [193, 259] width 181 height 30
type input "0941989653"
click at [347, 256] on input "Người nhận *" at bounding box center [373, 259] width 140 height 21
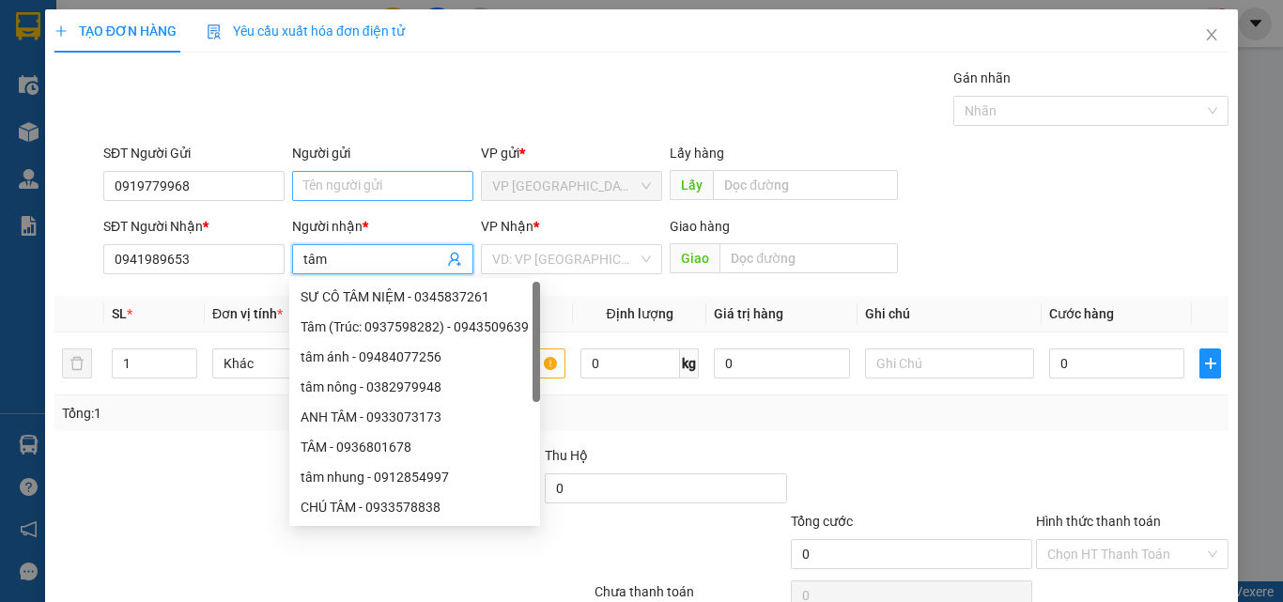
type input "tâm"
click at [311, 171] on input "Người gửi" at bounding box center [382, 186] width 181 height 30
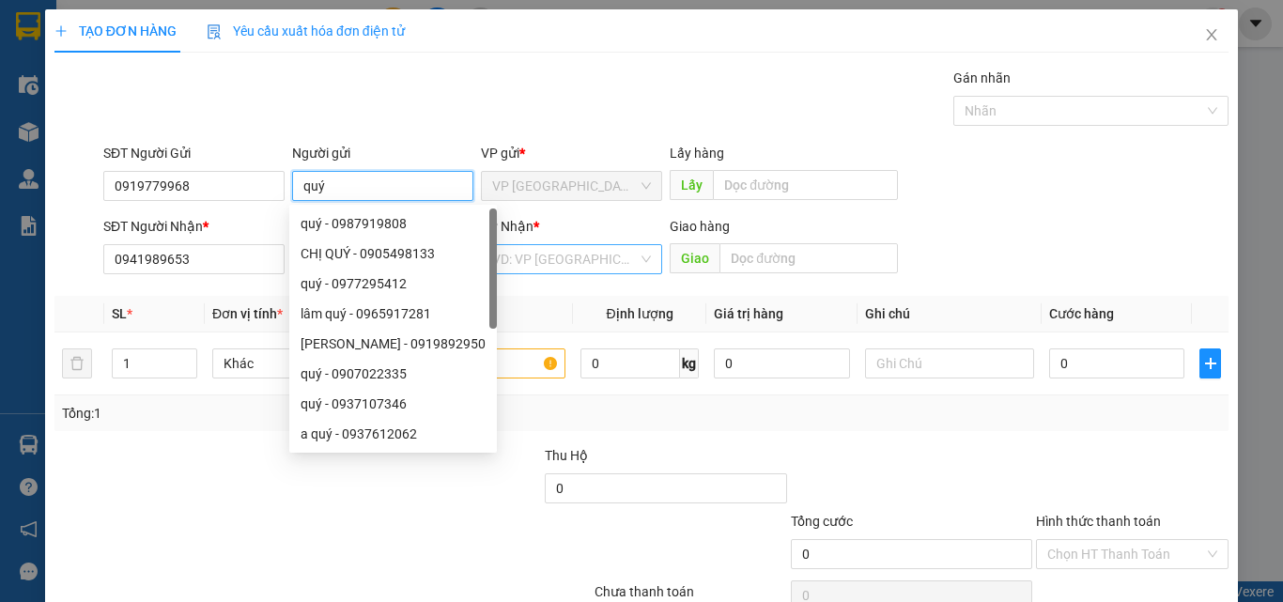
type input "quý"
click at [617, 264] on input "search" at bounding box center [565, 259] width 146 height 28
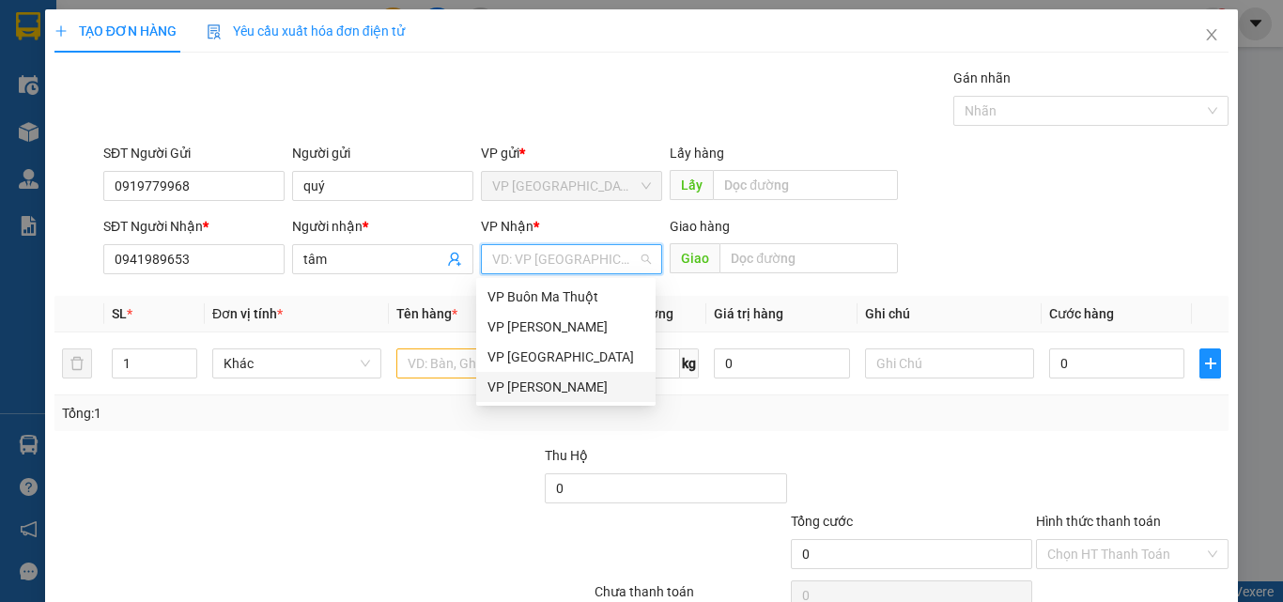
click at [622, 387] on div "VP [PERSON_NAME]" at bounding box center [565, 387] width 157 height 21
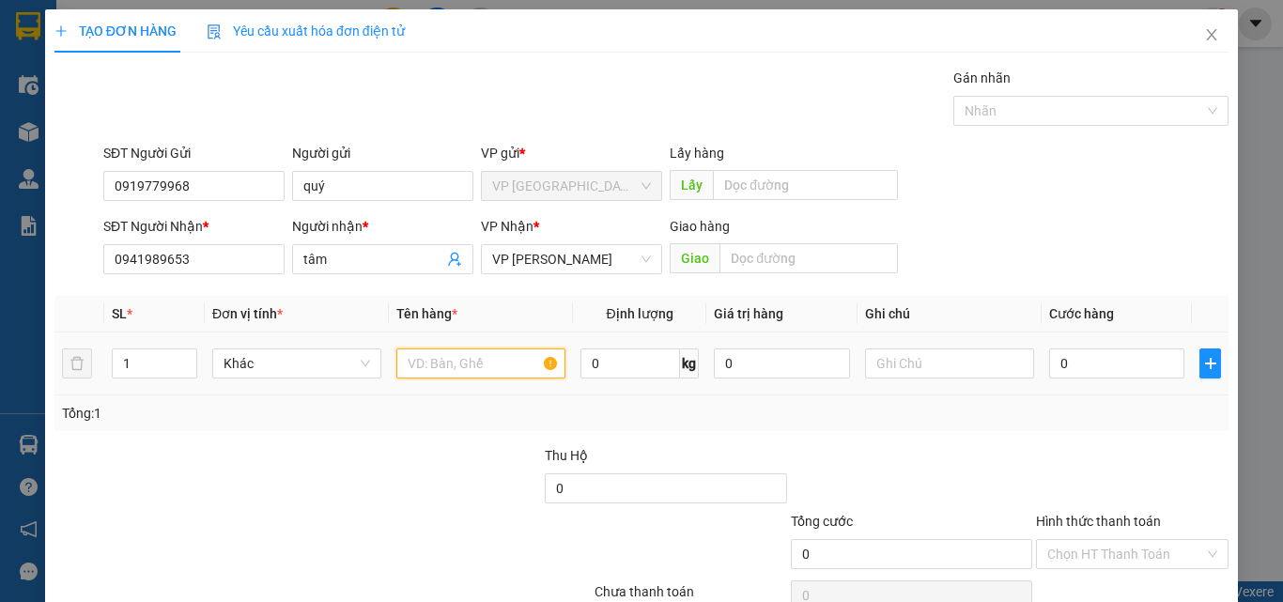
click at [434, 364] on input "text" at bounding box center [480, 363] width 169 height 30
type input "1t xốp"
click at [1067, 359] on input "0" at bounding box center [1116, 363] width 135 height 30
type input "5"
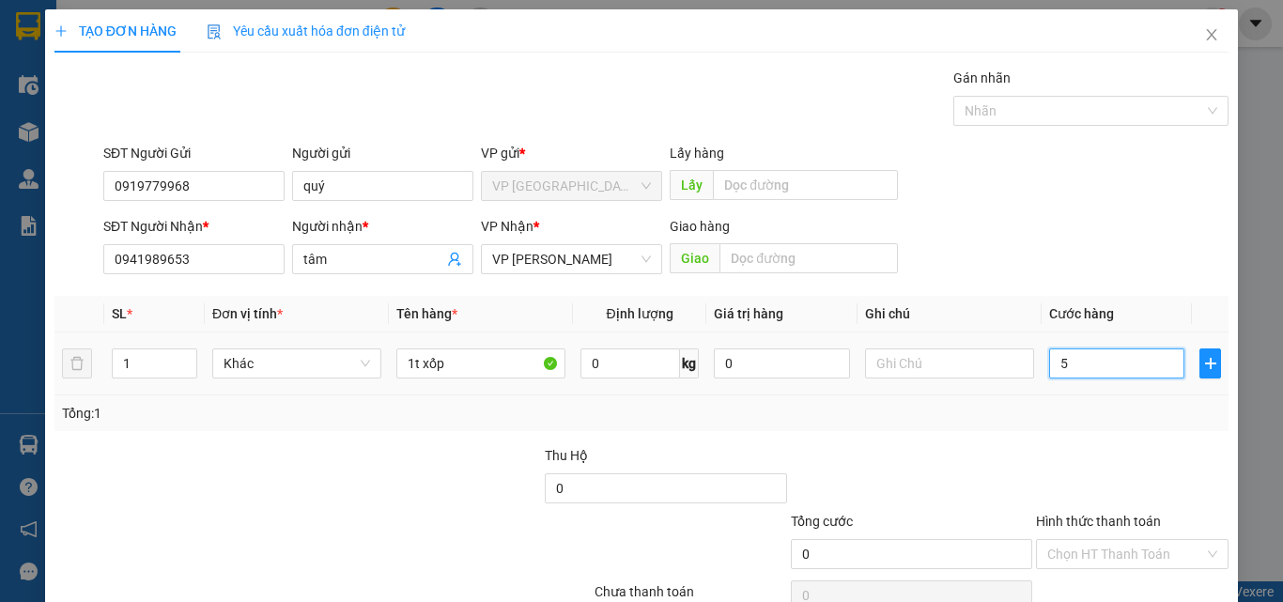
type input "5"
type input "50"
type input "500"
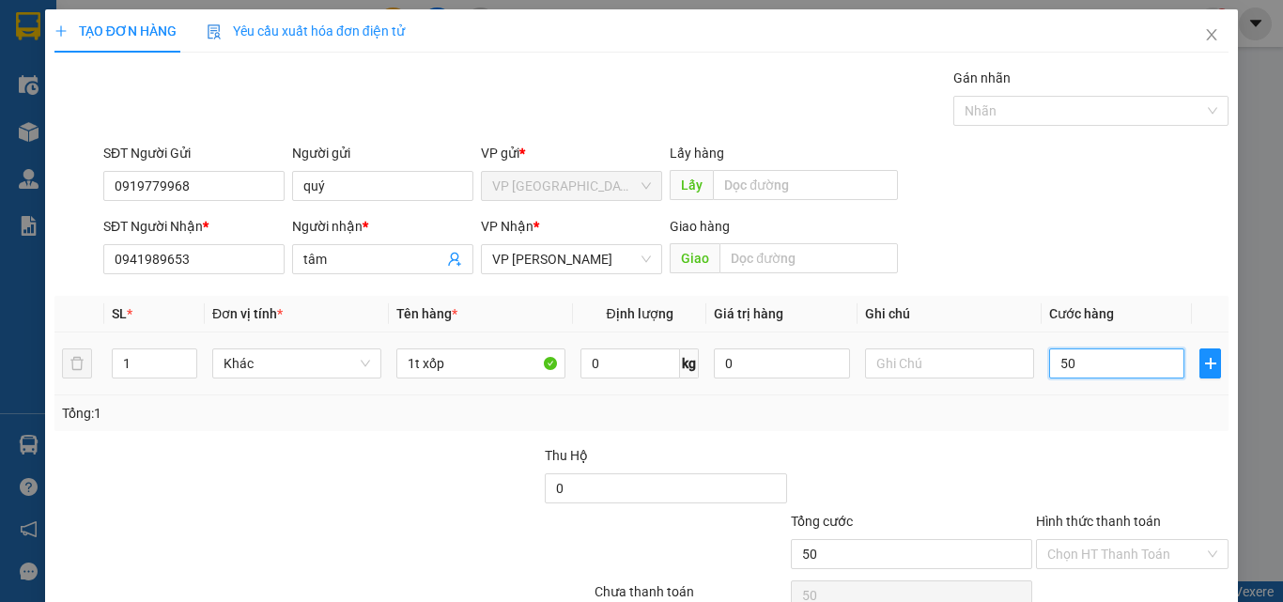
type input "500"
type input "5.000"
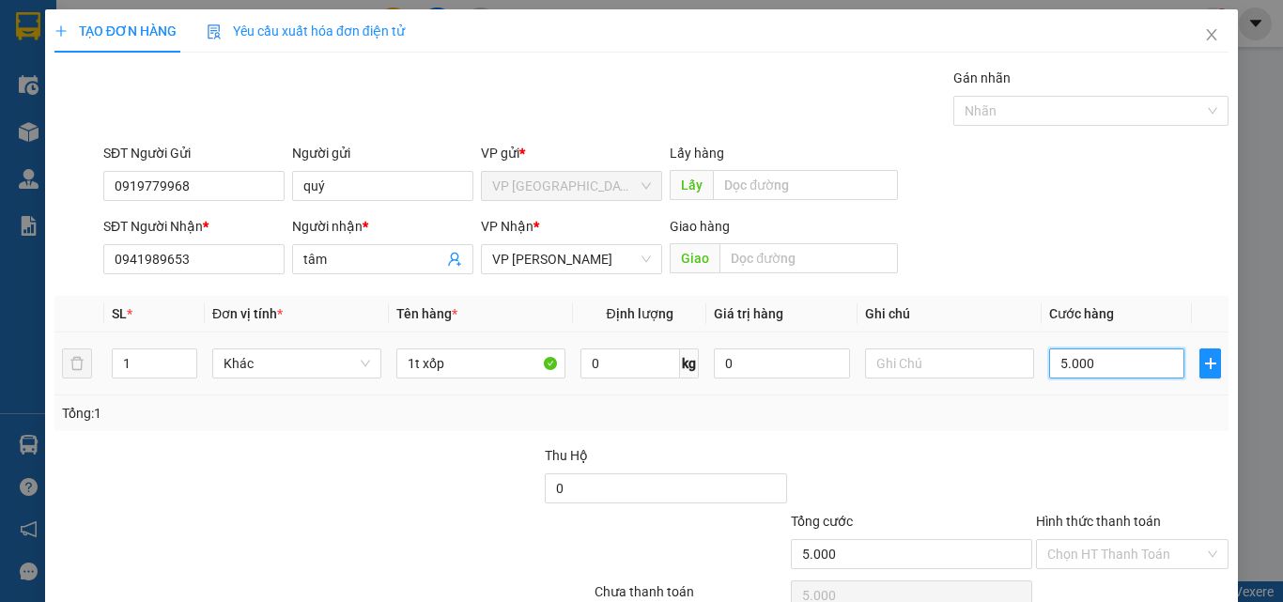
type input "50.000"
click at [896, 348] on input "text" at bounding box center [949, 363] width 169 height 30
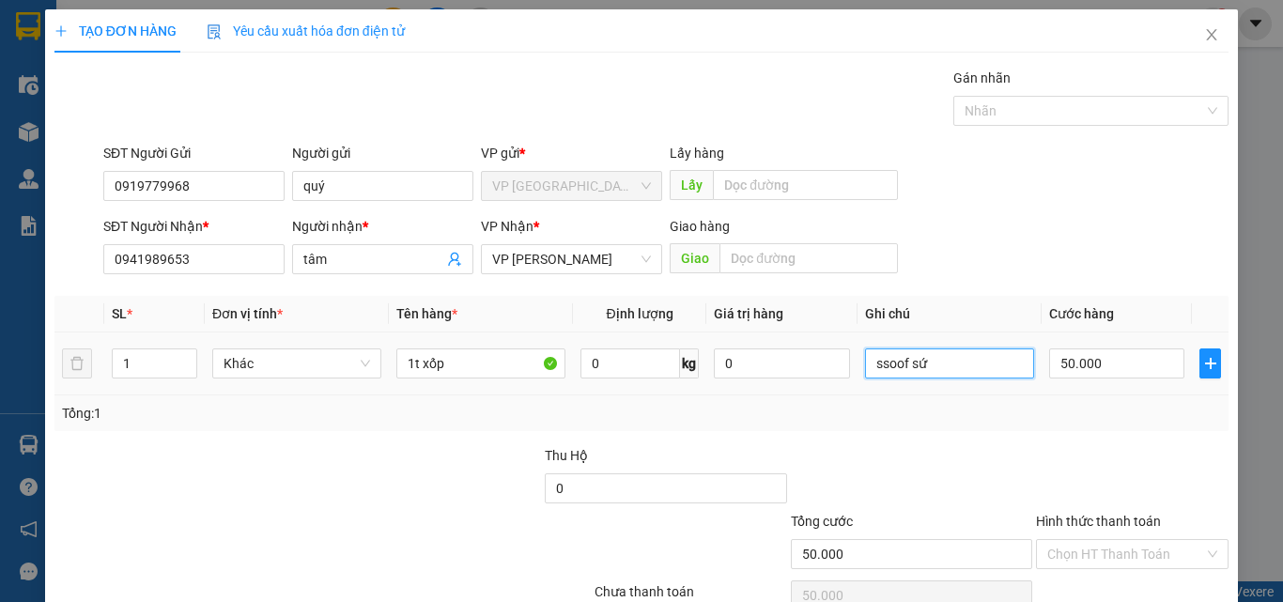
type input "ssoof sứ"
drag, startPoint x: 943, startPoint y: 264, endPoint x: 619, endPoint y: 251, distance: 324.2
click at [623, 332] on tr "1 Khác 1t xốp 0 kg 0 ssoof sứ 50.000" at bounding box center [641, 363] width 1174 height 63
type input "d"
type input "đồ sứ - dễ vỡ"
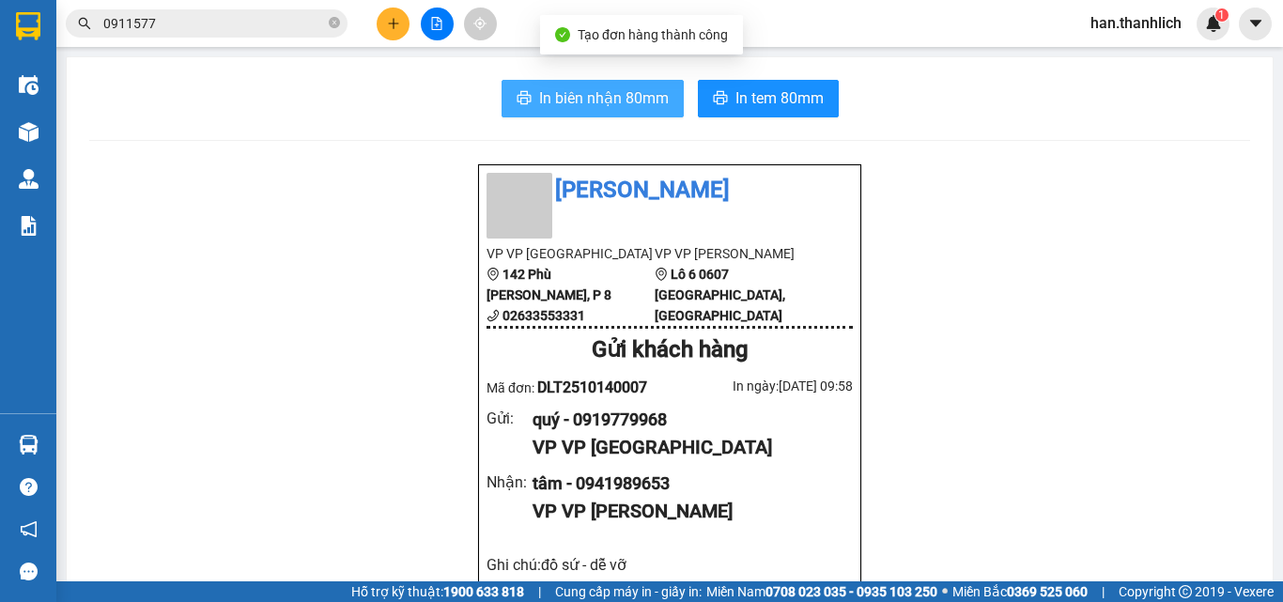
click at [601, 102] on span "In biên nhận 80mm" at bounding box center [604, 97] width 130 height 23
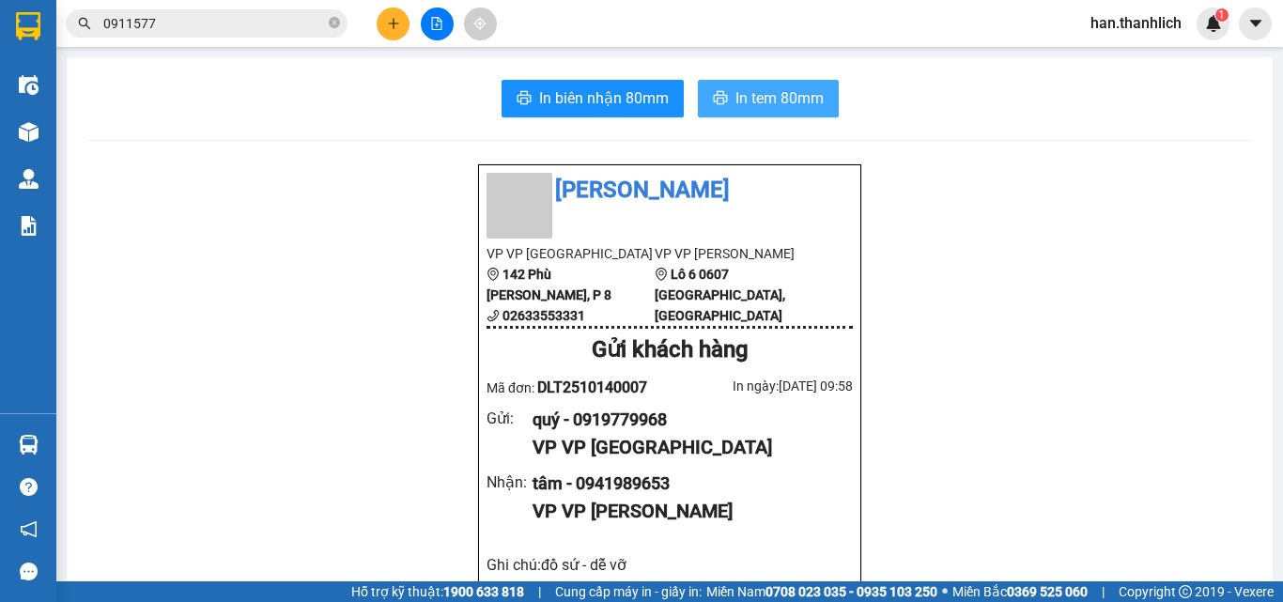
click at [793, 92] on span "In tem 80mm" at bounding box center [779, 97] width 88 height 23
click at [400, 31] on button at bounding box center [393, 24] width 33 height 33
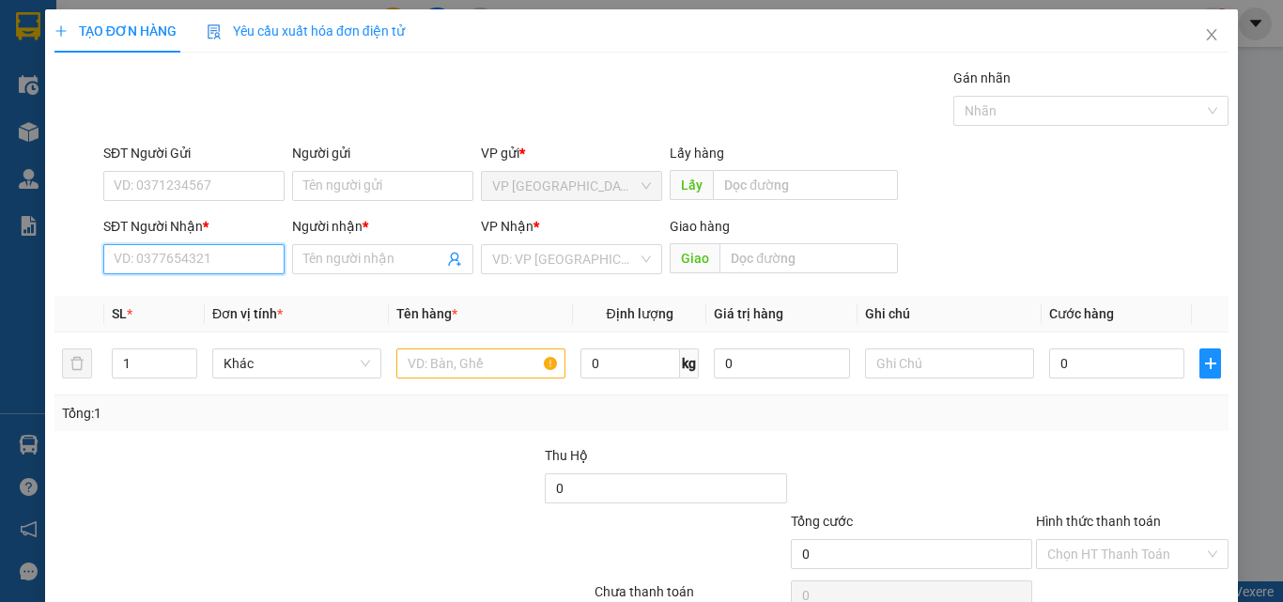
click at [209, 260] on input "SĐT Người Nhận *" at bounding box center [193, 259] width 181 height 30
click at [144, 264] on input "0914231531" at bounding box center [193, 259] width 181 height 30
click at [168, 256] on input "0914231531" at bounding box center [193, 259] width 181 height 30
type input "0914231531"
click at [326, 259] on input "Người nhận *" at bounding box center [373, 259] width 140 height 21
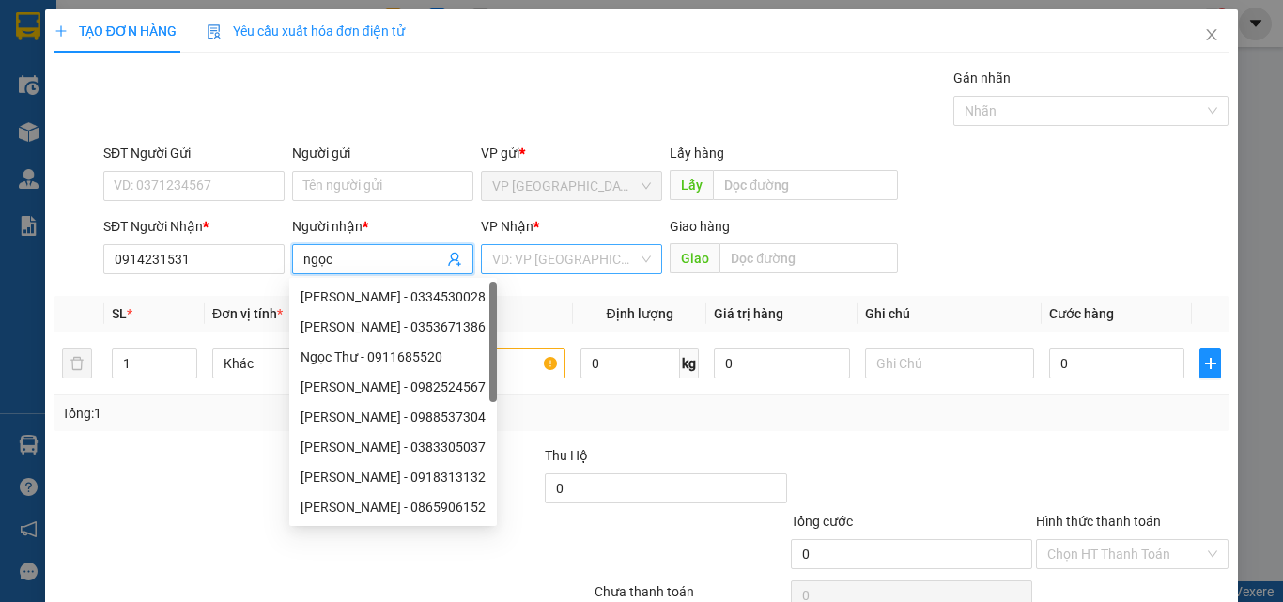
type input "ngọc"
click at [588, 249] on input "search" at bounding box center [565, 259] width 146 height 28
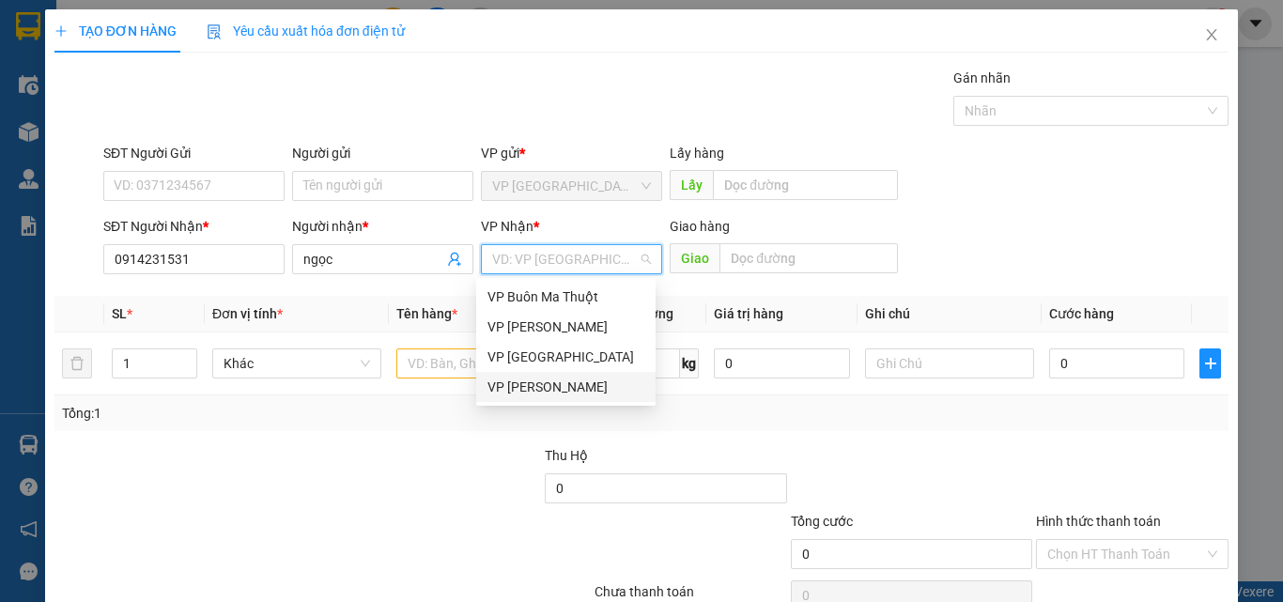
click at [601, 387] on div "VP [PERSON_NAME]" at bounding box center [565, 387] width 157 height 21
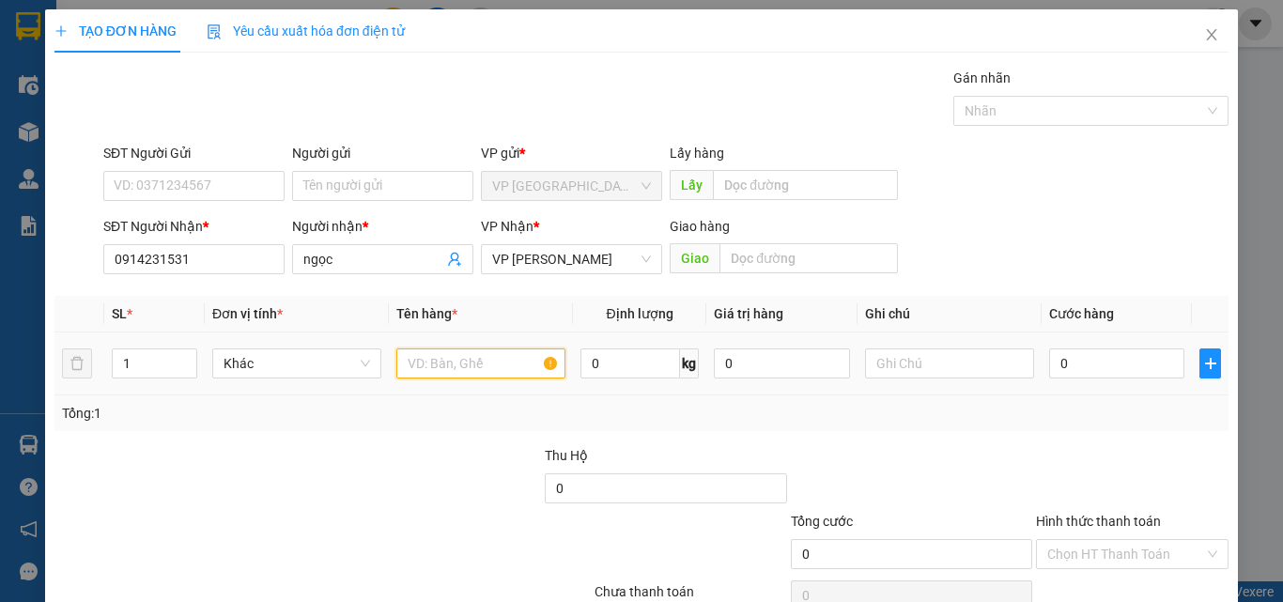
click at [423, 364] on input "text" at bounding box center [480, 363] width 169 height 30
type input "1 giấy tờ"
type input "2"
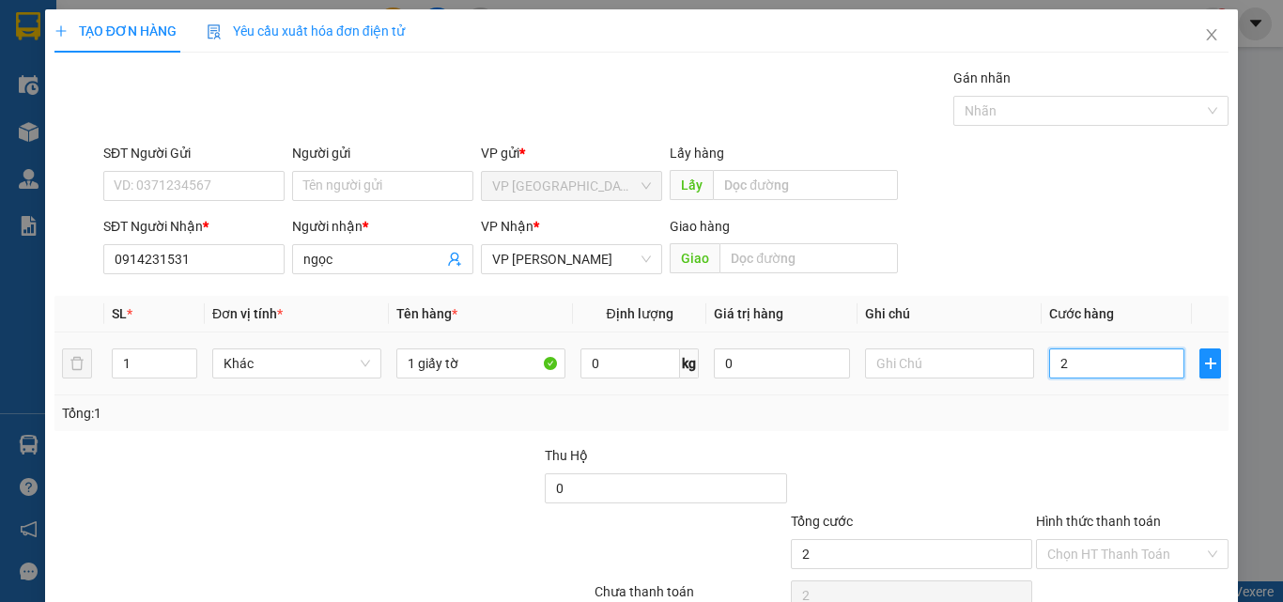
type input "20"
type input "200"
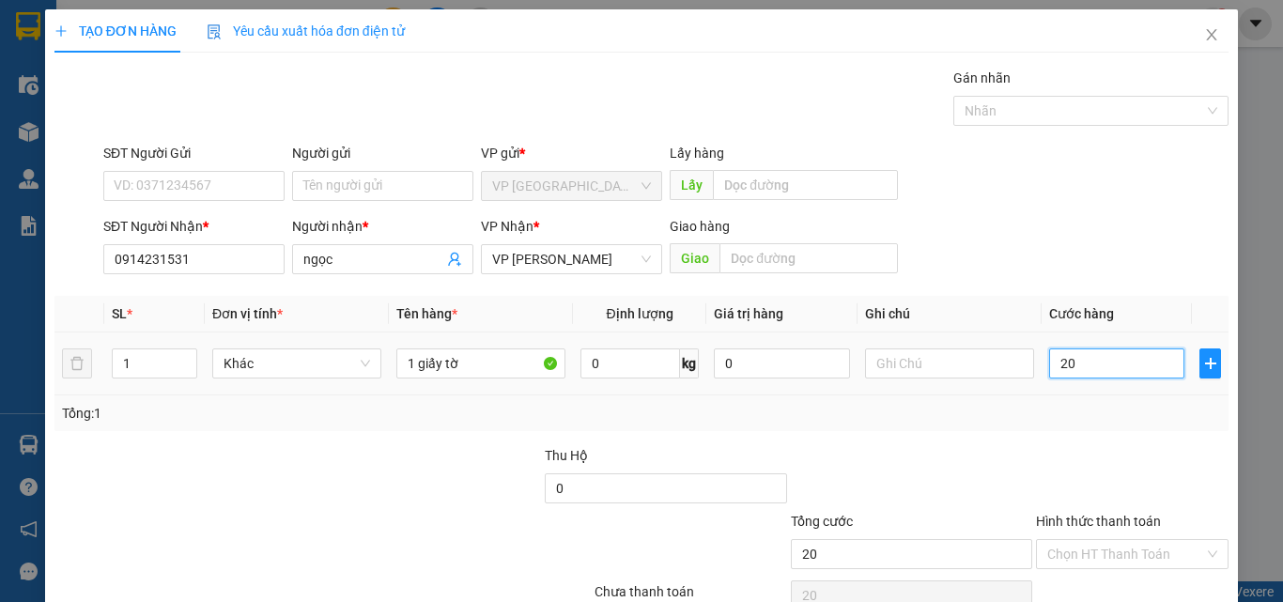
type input "200"
type input "2.000"
type input "20.000"
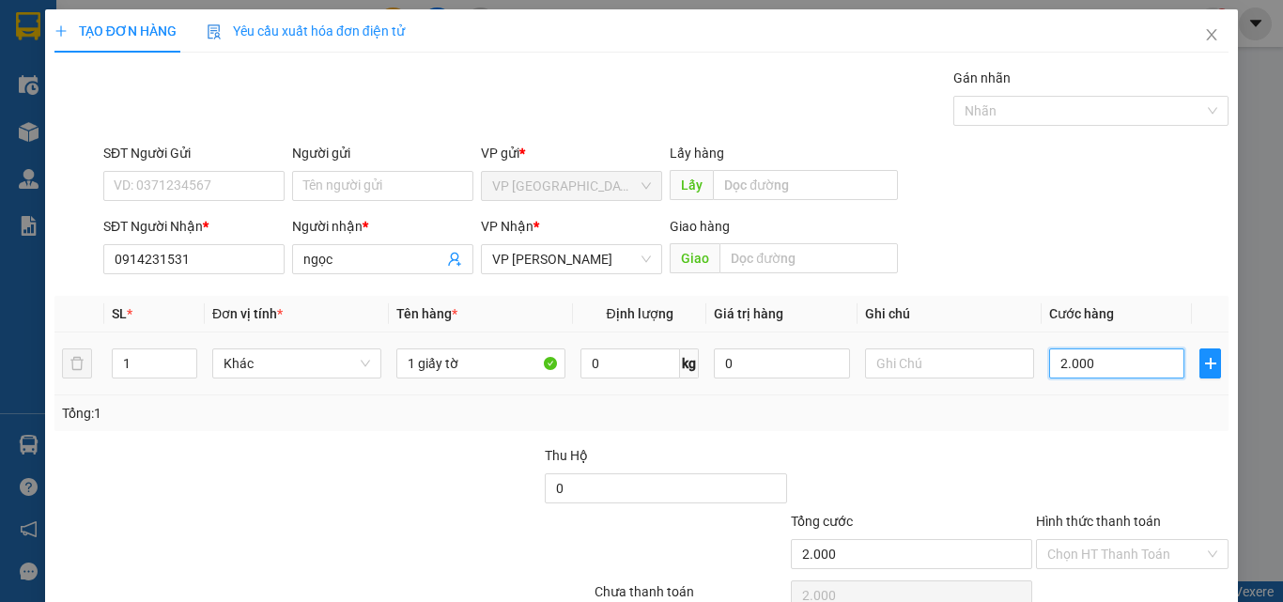
type input "20.000"
drag, startPoint x: 1151, startPoint y: 555, endPoint x: 1156, endPoint y: 537, distance: 18.4
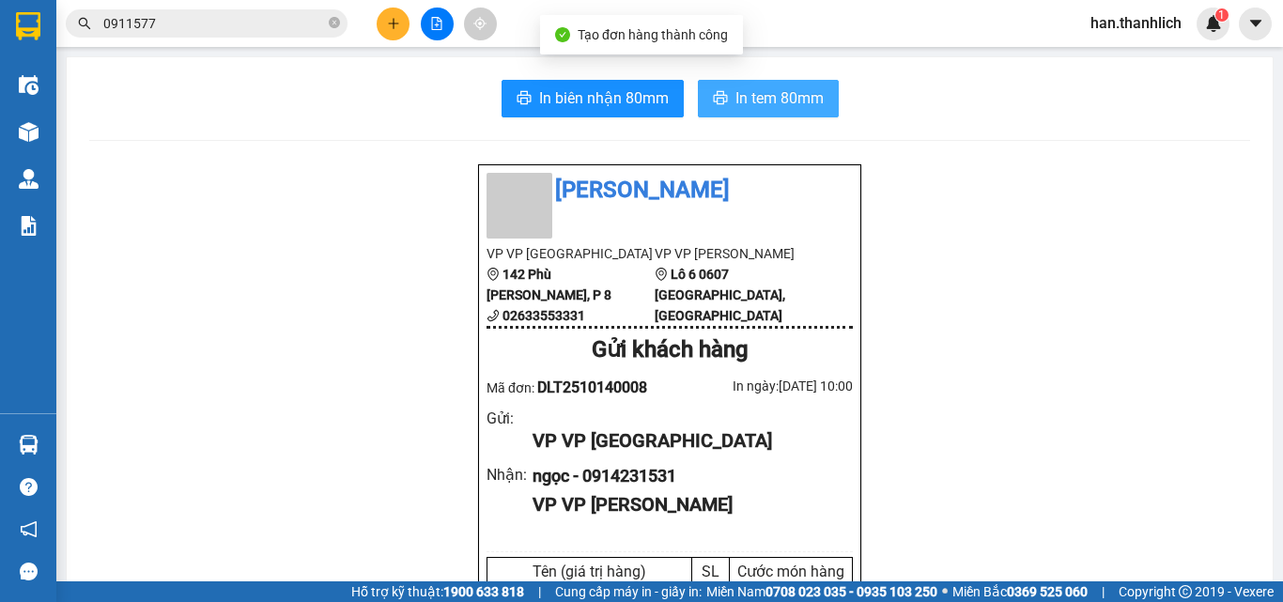
click at [767, 83] on button "In tem 80mm" at bounding box center [768, 99] width 141 height 38
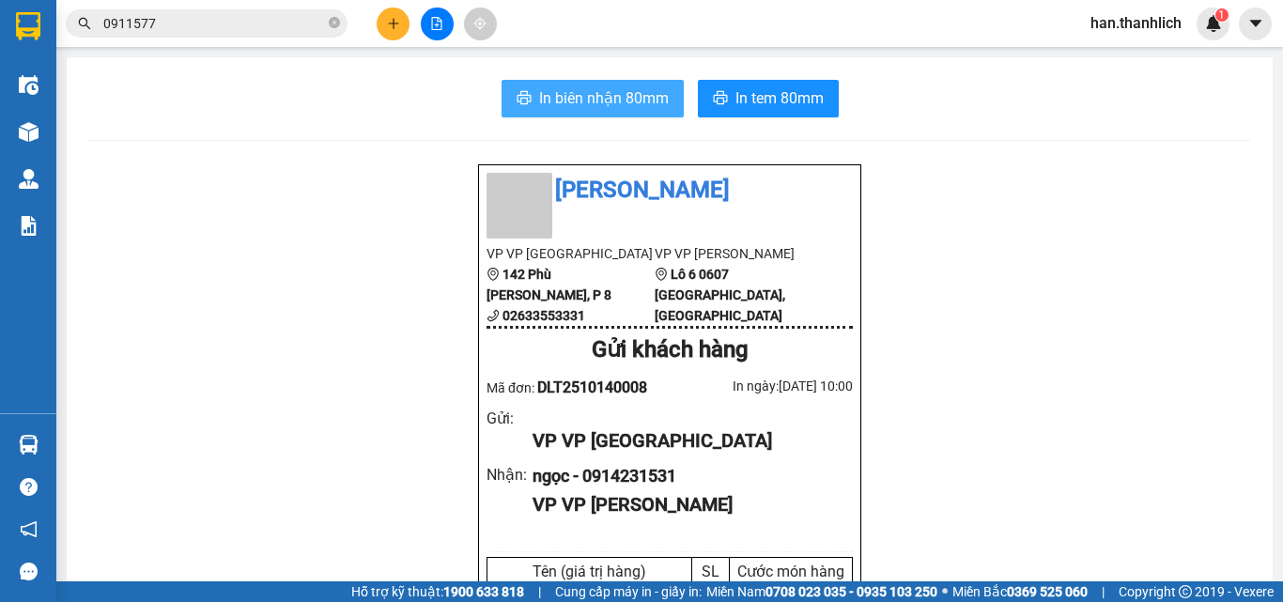
click at [630, 99] on span "In biên nhận 80mm" at bounding box center [604, 97] width 130 height 23
